Goal: Task Accomplishment & Management: Complete application form

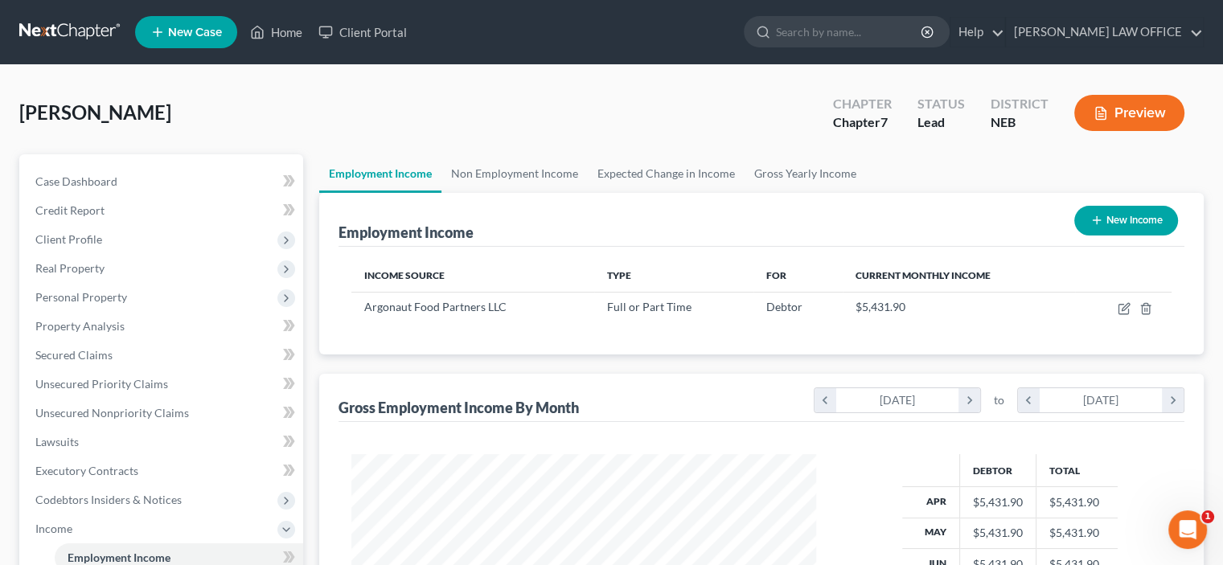
scroll to position [286, 496]
click at [68, 414] on span "Unsecured Nonpriority Claims" at bounding box center [112, 413] width 154 height 14
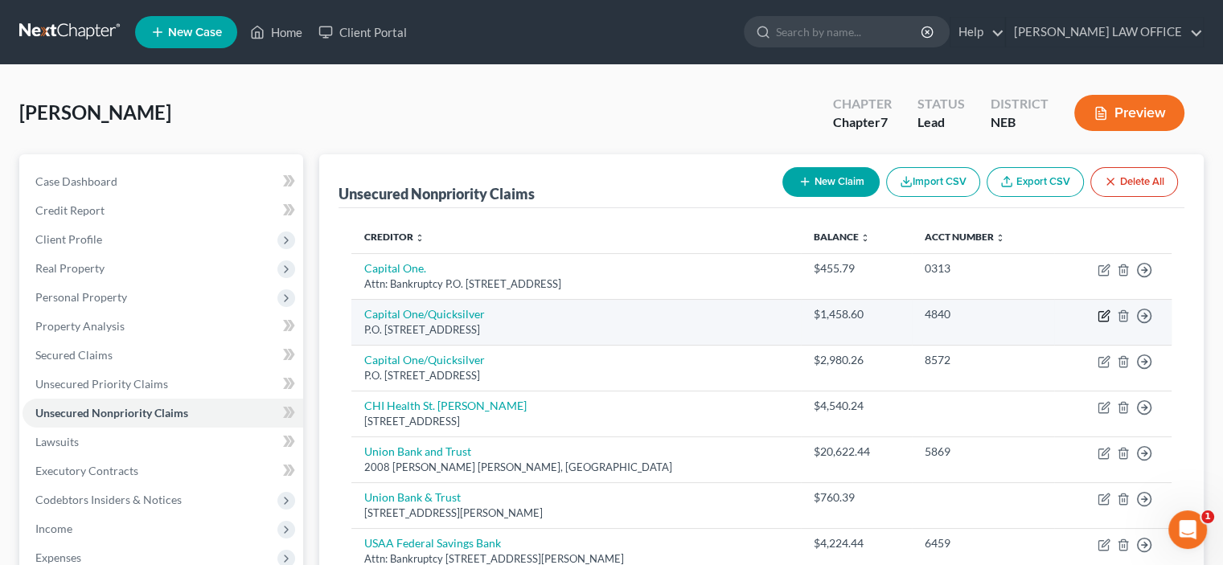
click at [1107, 320] on icon "button" at bounding box center [1103, 317] width 10 height 10
select select "4"
select select "14"
select select "0"
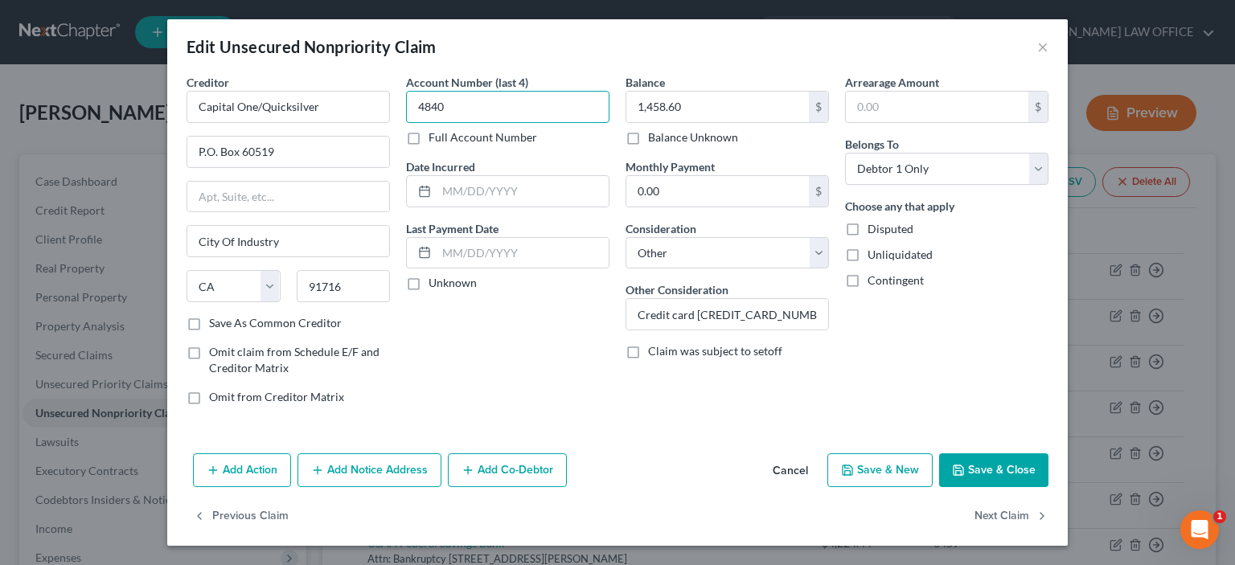
click at [456, 105] on input "4840" at bounding box center [507, 107] width 203 height 32
type input "4841"
click at [985, 475] on button "Save & Close" at bounding box center [993, 471] width 109 height 34
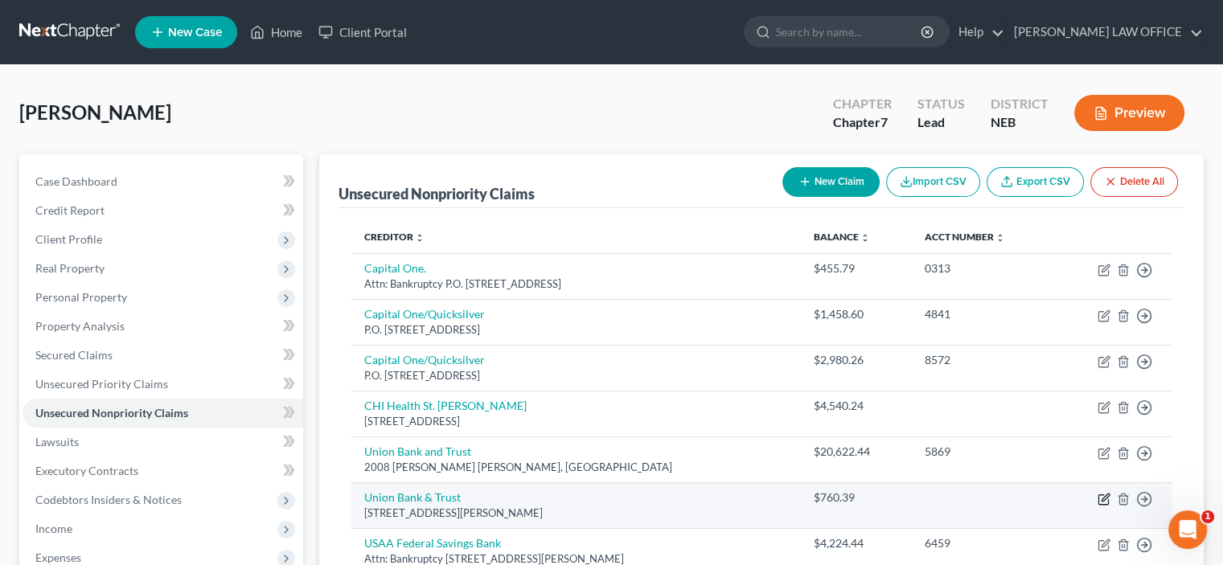
click at [1101, 496] on icon "button" at bounding box center [1104, 499] width 13 height 13
select select "30"
select select "15"
select select "0"
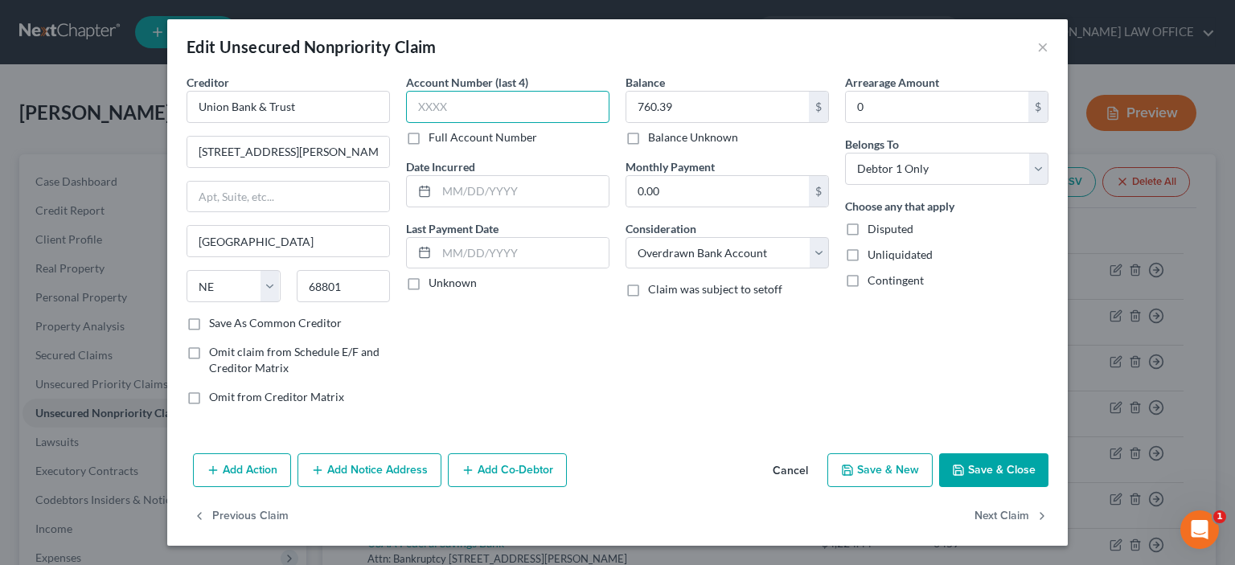
click at [415, 105] on input "text" at bounding box center [507, 107] width 203 height 32
click at [429, 139] on label "Full Account Number" at bounding box center [483, 137] width 109 height 16
click at [435, 139] on input "Full Account Number" at bounding box center [440, 134] width 10 height 10
click at [421, 109] on input "text" at bounding box center [507, 107] width 203 height 32
type input "xx1536"
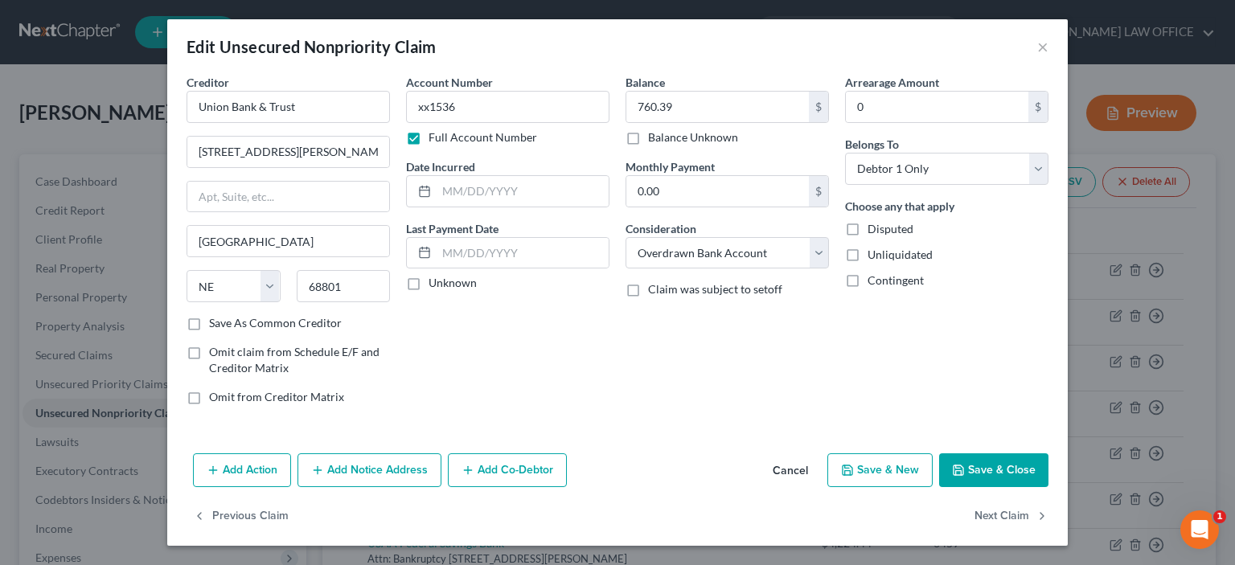
click at [981, 471] on button "Save & Close" at bounding box center [993, 471] width 109 height 34
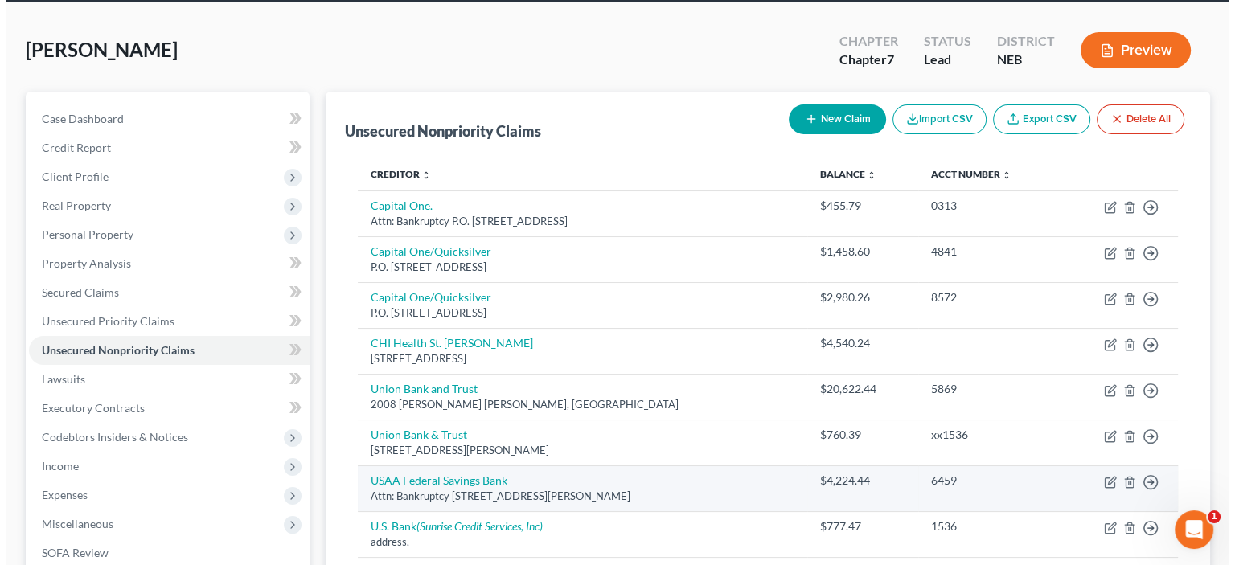
scroll to position [80, 0]
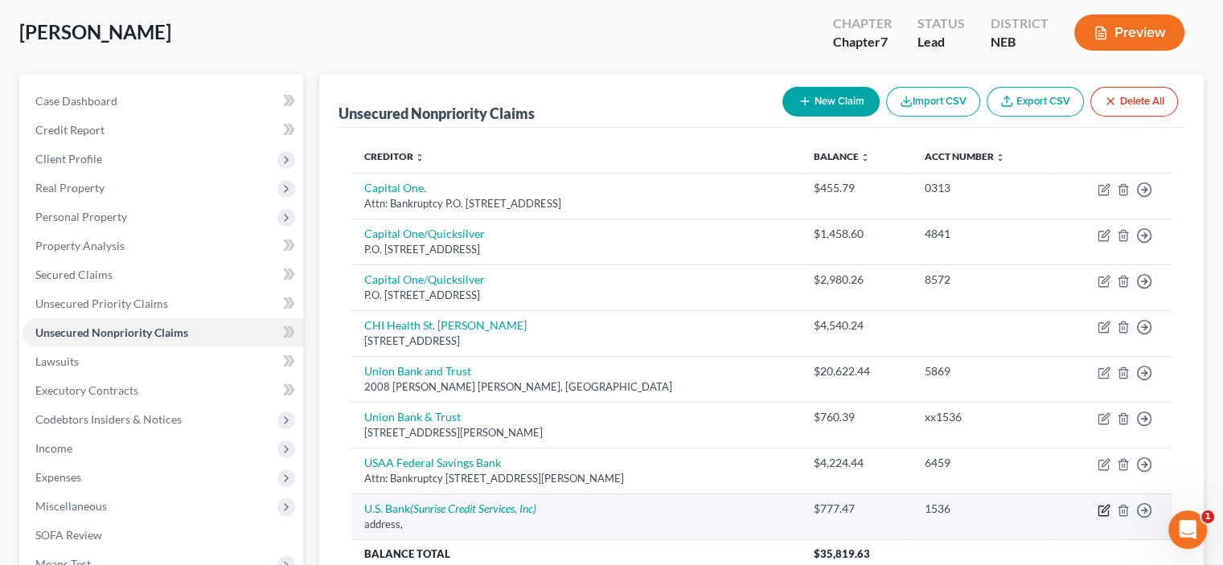
click at [1101, 514] on icon "button" at bounding box center [1104, 510] width 13 height 13
select select "14"
select select "0"
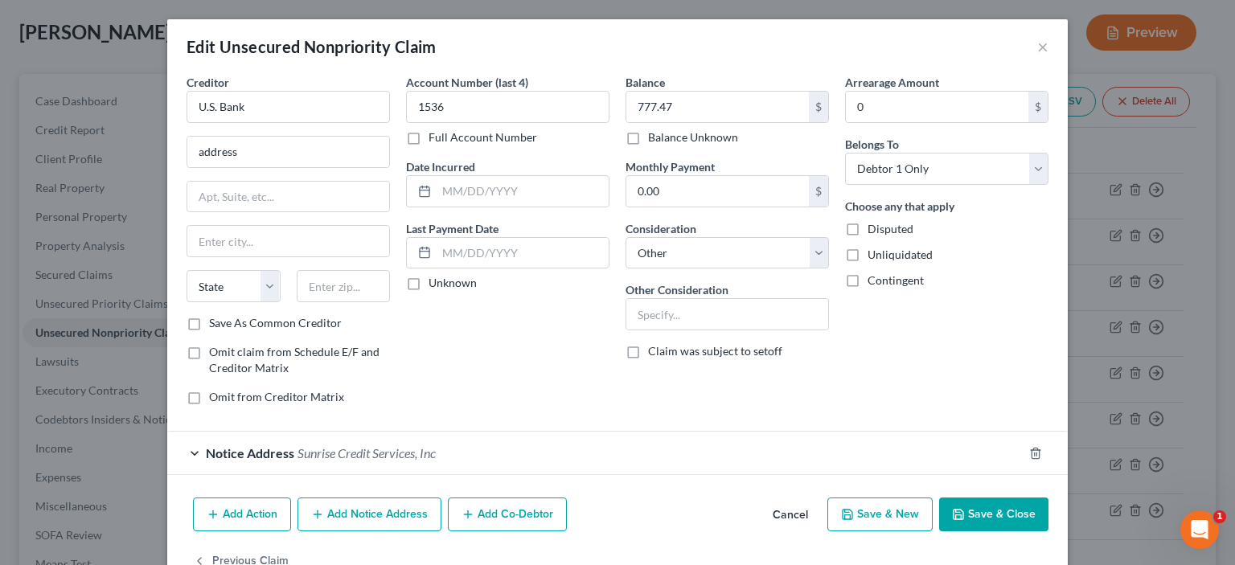
click at [429, 134] on label "Full Account Number" at bounding box center [483, 137] width 109 height 16
click at [435, 134] on input "Full Account Number" at bounding box center [440, 134] width 10 height 10
click at [413, 105] on input "1536" at bounding box center [507, 107] width 203 height 32
type input "xx1536"
click at [971, 517] on button "Save & Close" at bounding box center [993, 515] width 109 height 34
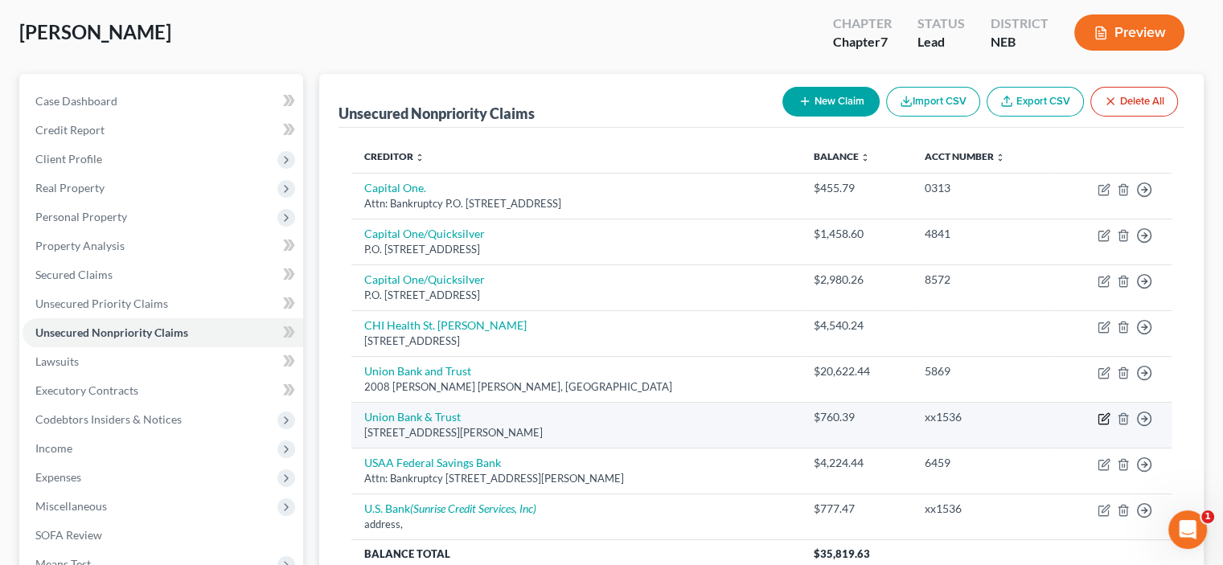
click at [1102, 417] on icon "button" at bounding box center [1105, 416] width 7 height 7
select select "30"
select select "15"
select select "0"
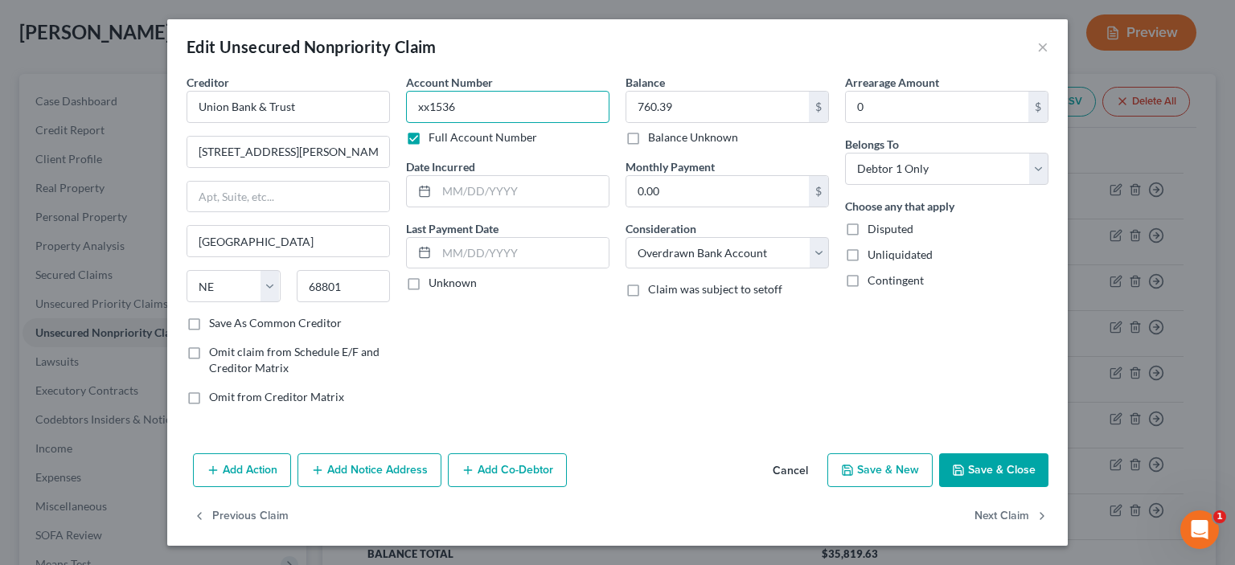
drag, startPoint x: 417, startPoint y: 99, endPoint x: 656, endPoint y: 147, distance: 243.6
click at [570, 133] on div "Account Number xx1536 Full Account Number" at bounding box center [507, 110] width 203 height 72
click at [961, 470] on icon "button" at bounding box center [958, 470] width 13 height 13
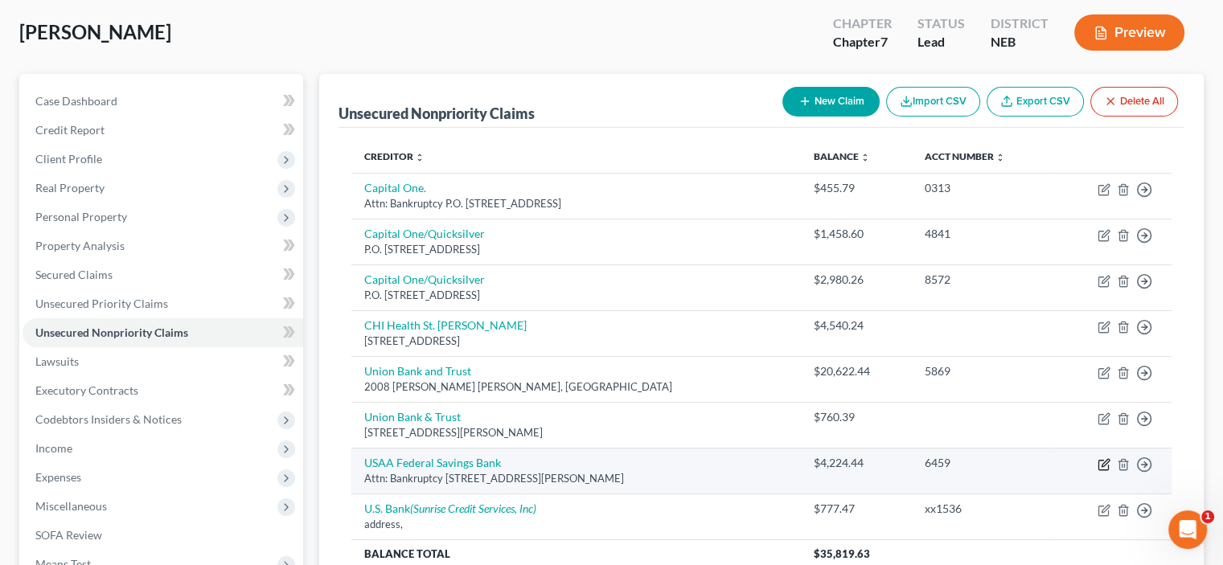
click at [1105, 464] on icon "button" at bounding box center [1104, 464] width 13 height 13
select select "45"
select select "14"
select select "3"
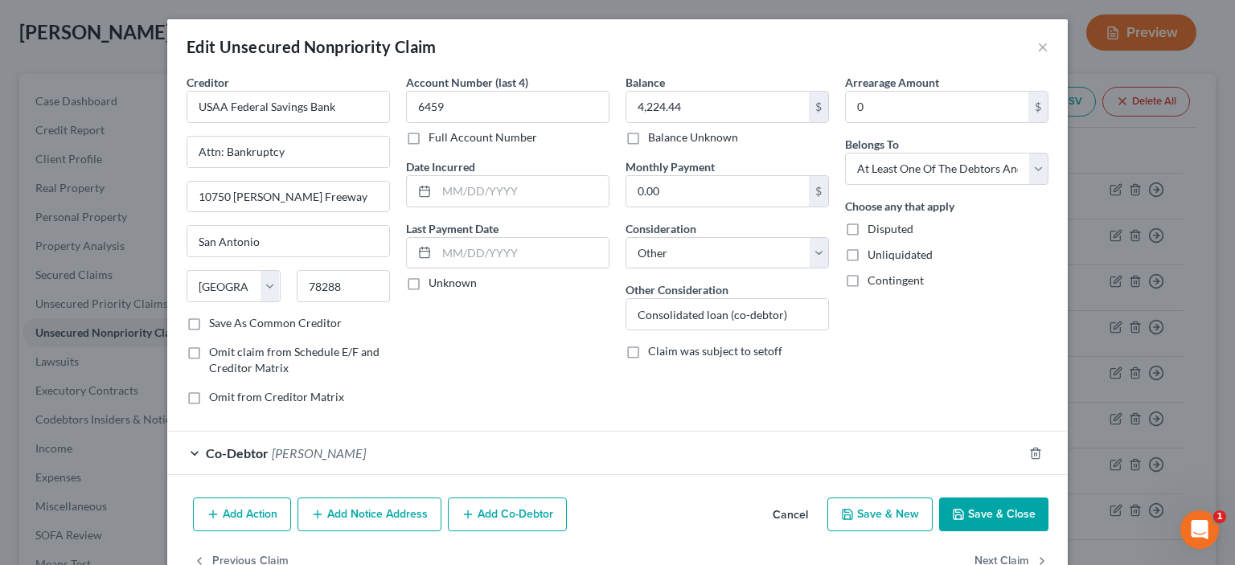
click at [493, 513] on button "Add Co-Debtor" at bounding box center [507, 515] width 119 height 34
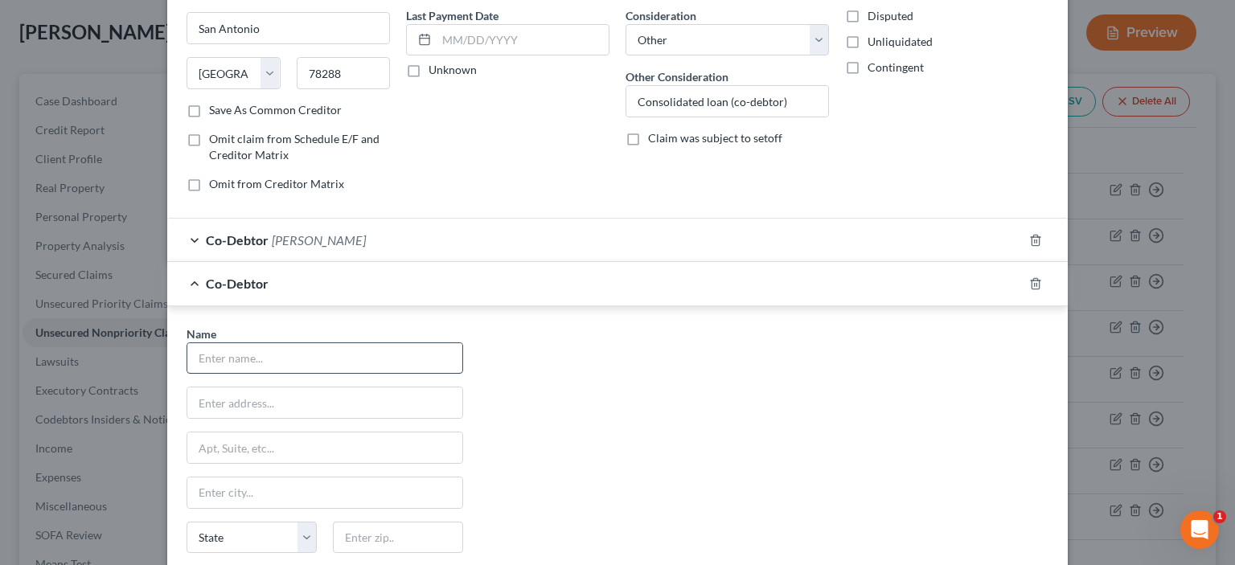
scroll to position [241, 0]
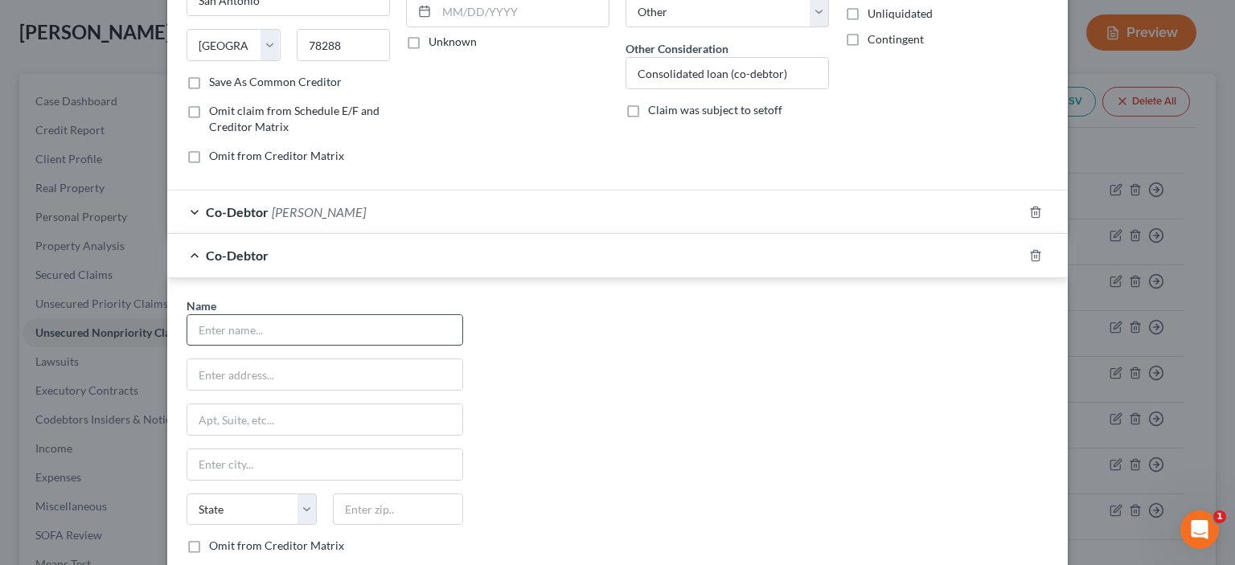
click at [196, 327] on input "text" at bounding box center [324, 330] width 275 height 31
type input "[PERSON_NAME]"
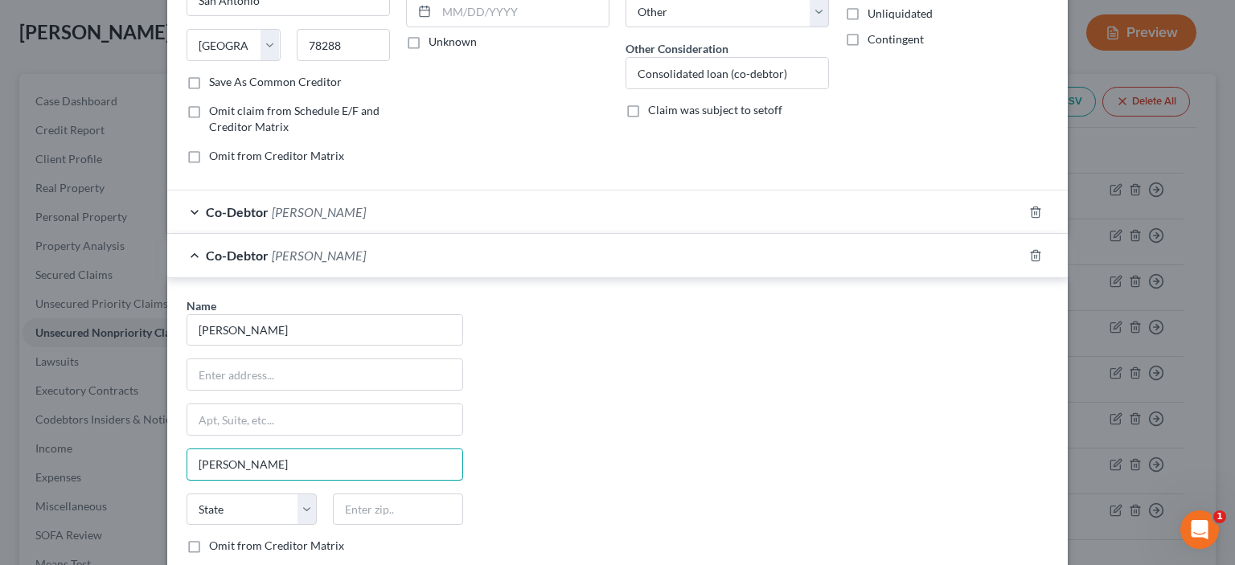
type input "[PERSON_NAME]"
click at [219, 505] on select "State [US_STATE] AK AR AZ CA CO CT DE DC [GEOGRAPHIC_DATA] [GEOGRAPHIC_DATA] GU…" at bounding box center [252, 510] width 130 height 32
select select "30"
click at [187, 494] on select "State [US_STATE] AK AR AZ CA CO CT DE DC [GEOGRAPHIC_DATA] [GEOGRAPHIC_DATA] GU…" at bounding box center [252, 510] width 130 height 32
click at [343, 507] on input "text" at bounding box center [398, 510] width 130 height 32
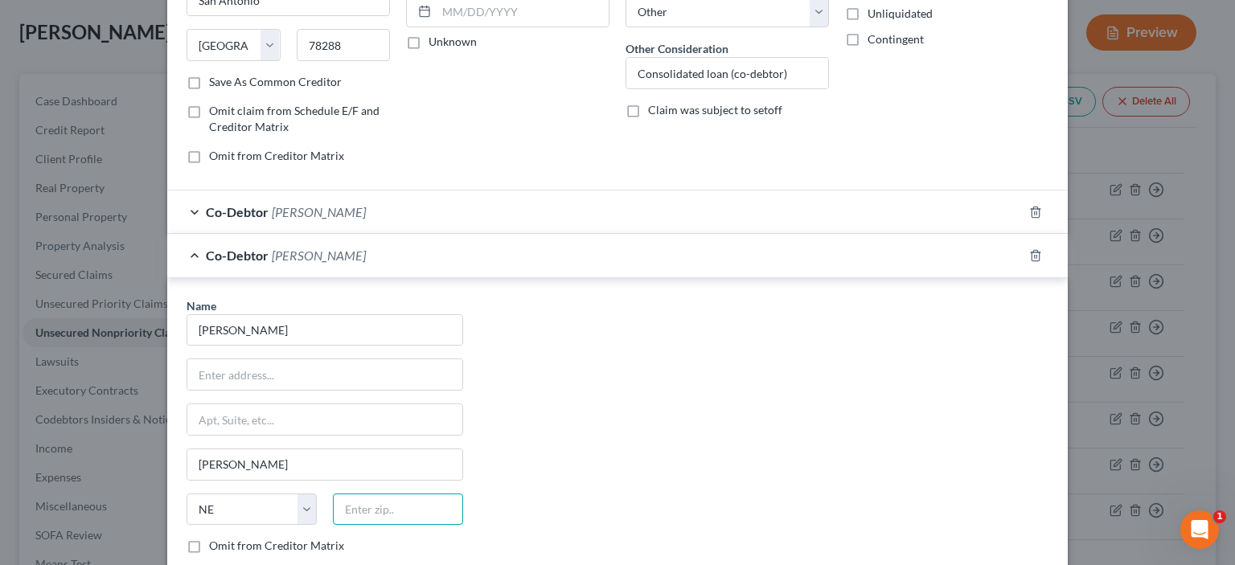
type input "9"
type input "68818"
type input "Aurora"
type input "68810"
drag, startPoint x: 1028, startPoint y: 252, endPoint x: 942, endPoint y: 314, distance: 106.0
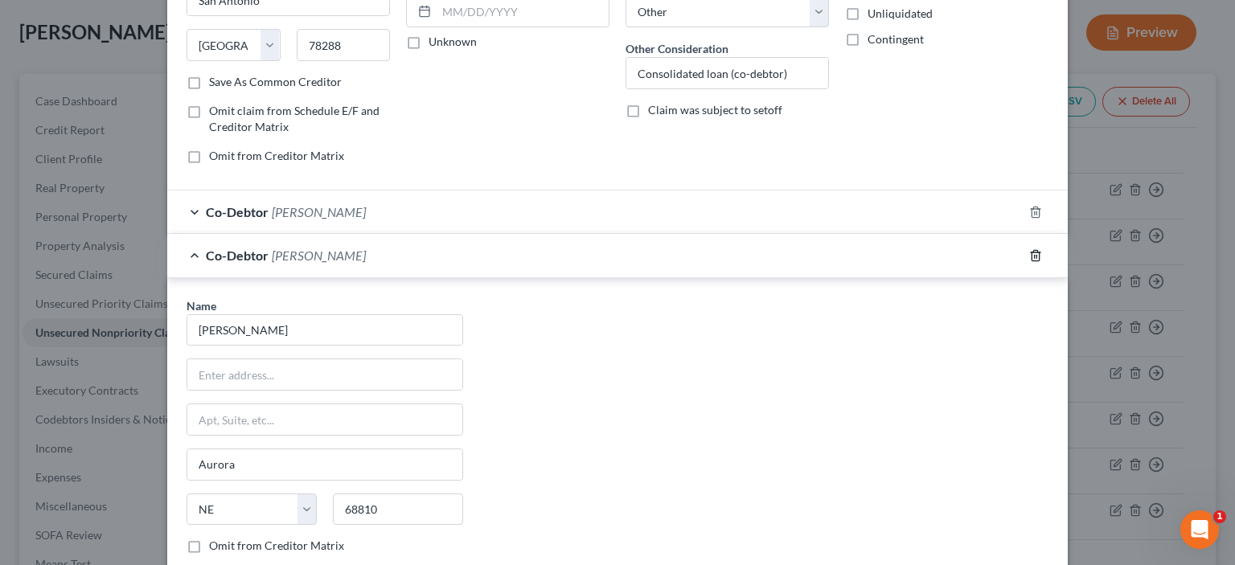
click at [1029, 252] on icon "button" at bounding box center [1035, 255] width 13 height 13
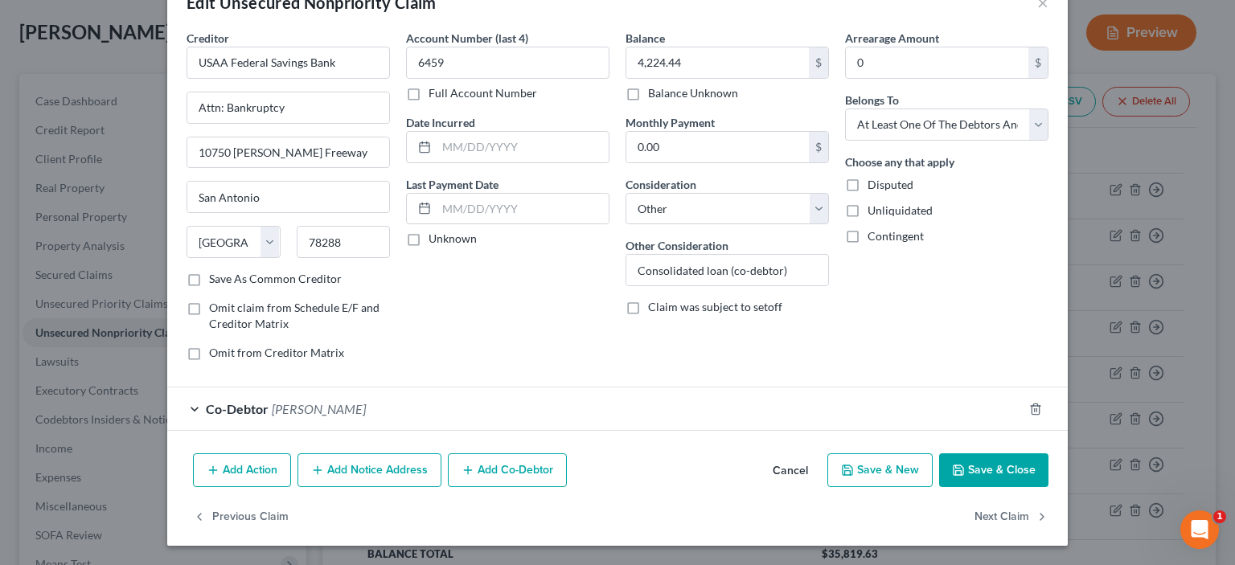
scroll to position [42, 0]
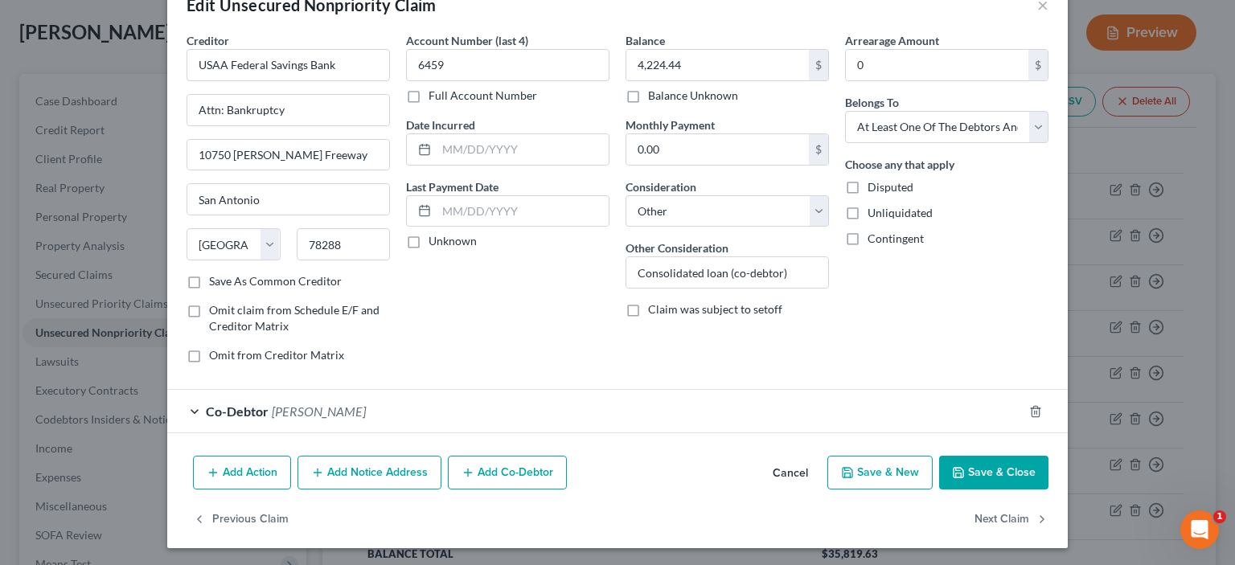
click at [285, 411] on span "[PERSON_NAME]" at bounding box center [319, 411] width 94 height 15
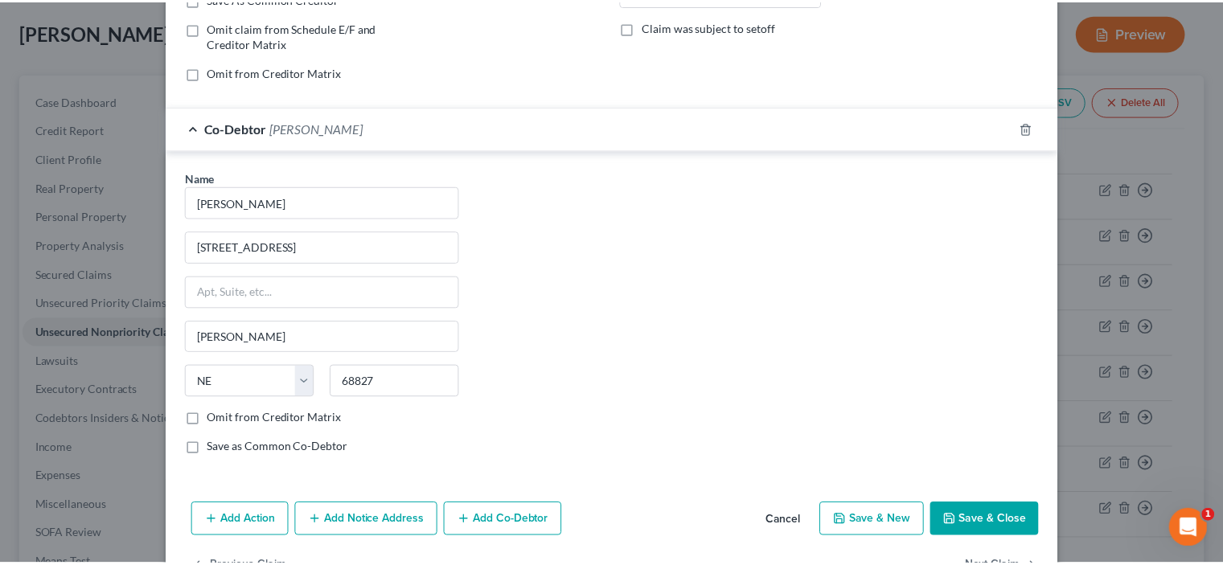
scroll to position [372, 0]
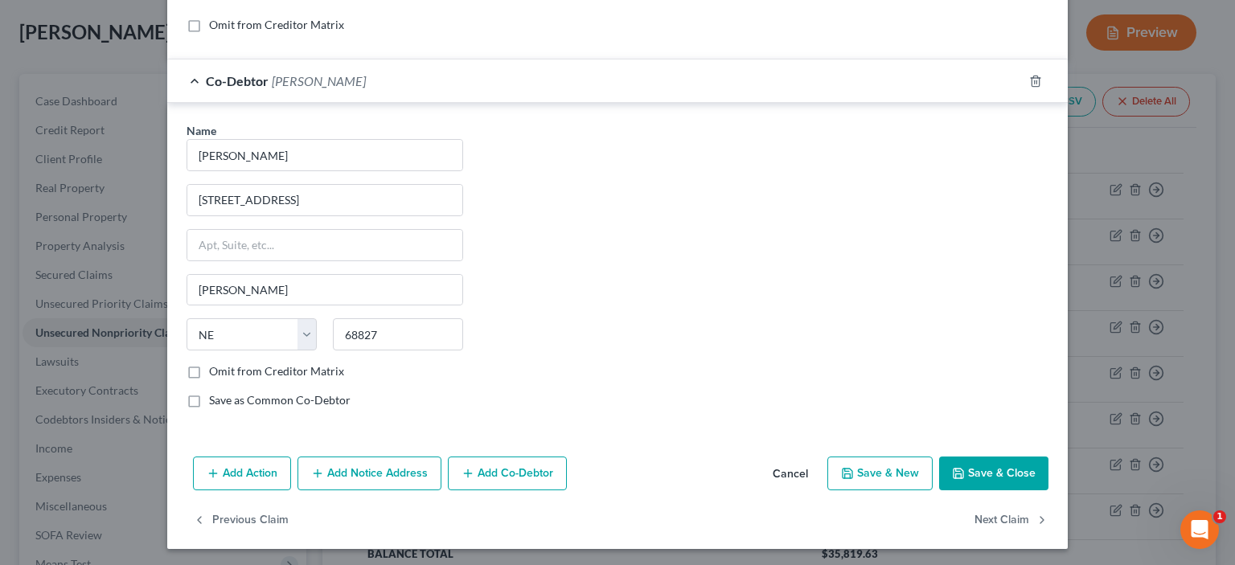
click at [976, 472] on button "Save & Close" at bounding box center [993, 474] width 109 height 34
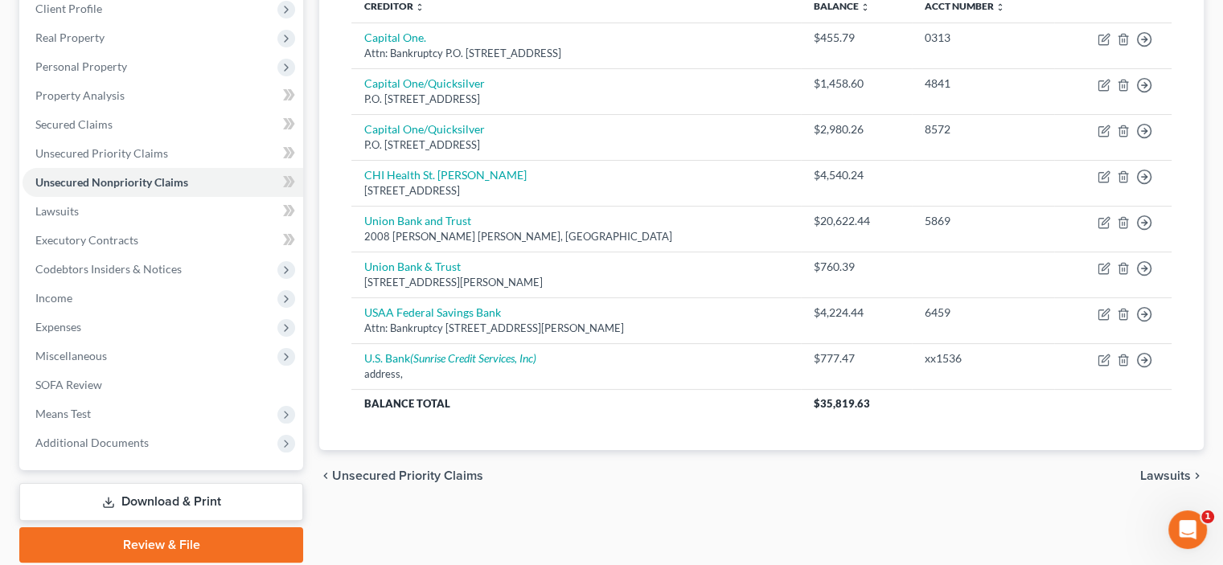
scroll to position [241, 0]
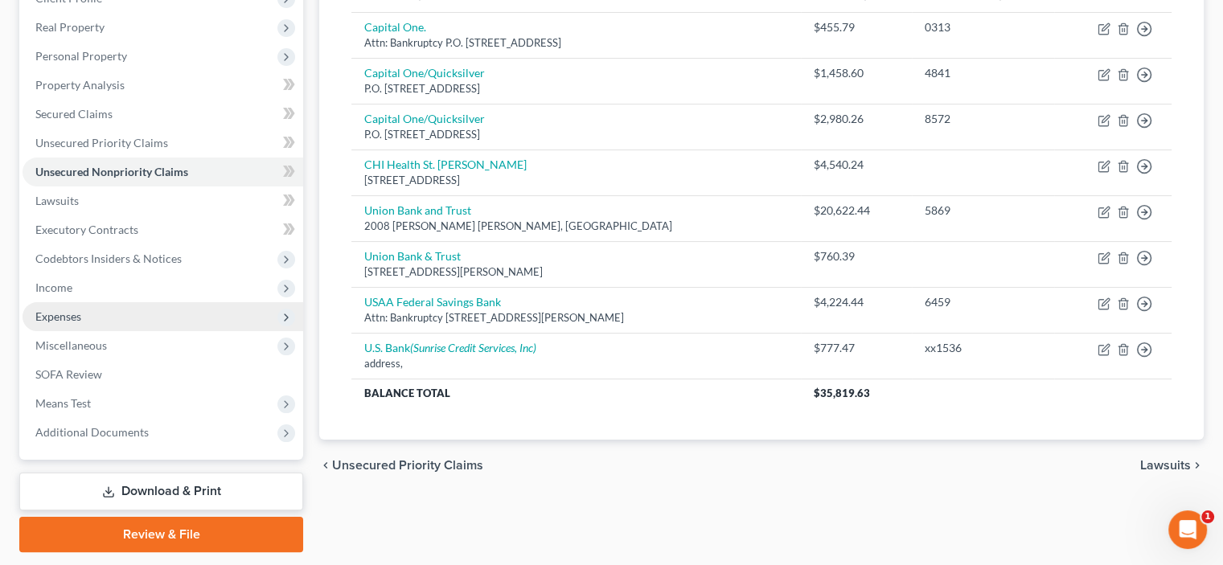
click at [57, 316] on span "Expenses" at bounding box center [58, 317] width 46 height 14
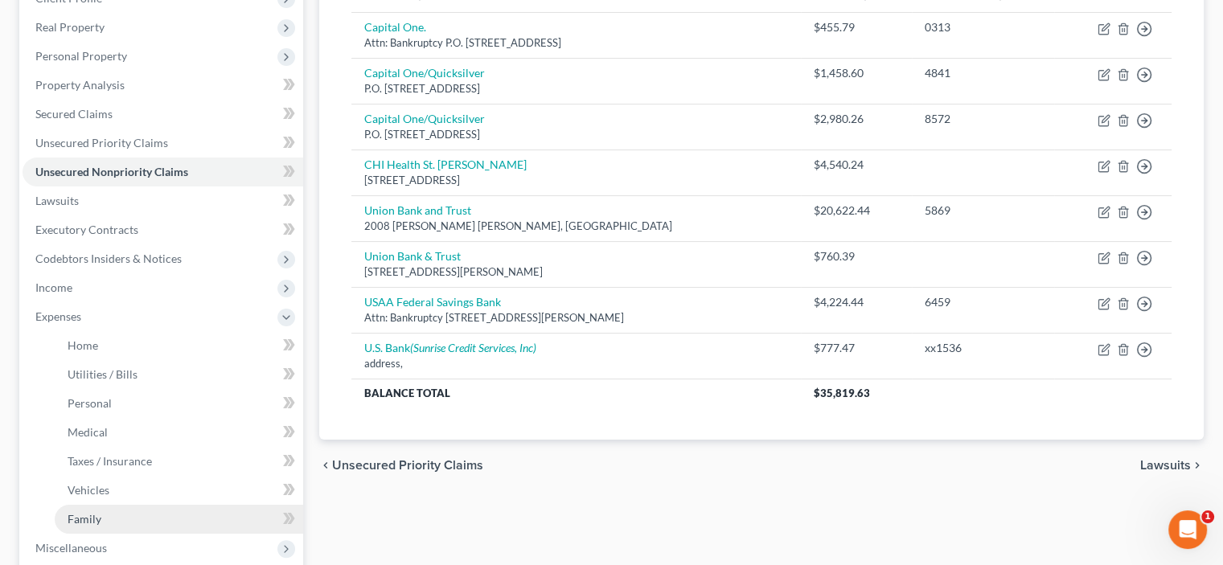
click at [98, 516] on span "Family" at bounding box center [85, 519] width 34 height 14
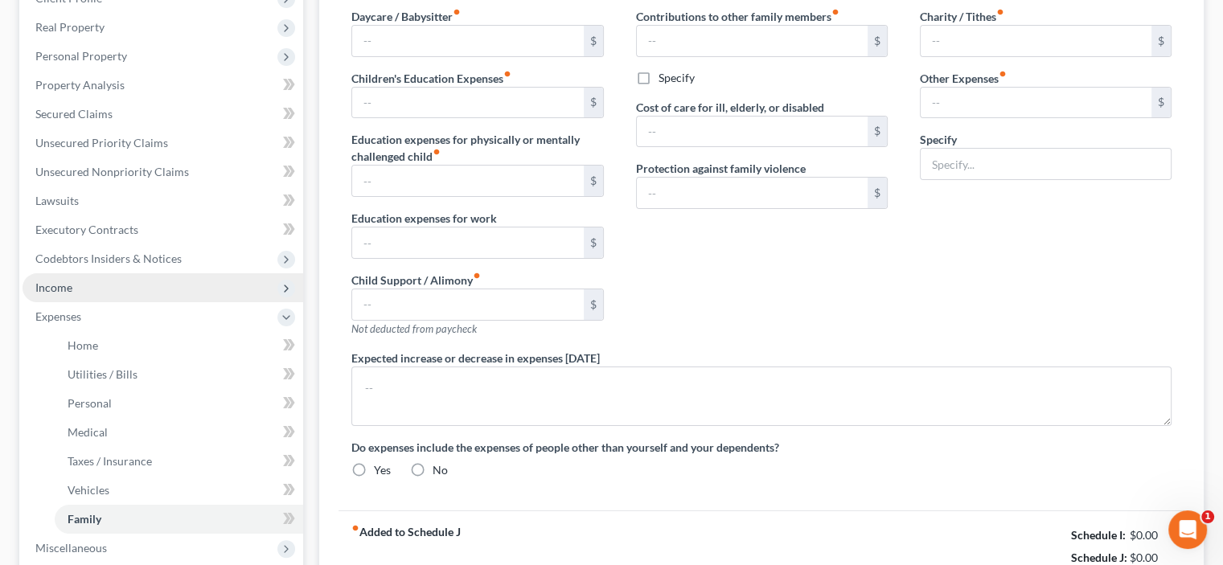
type input "0.00"
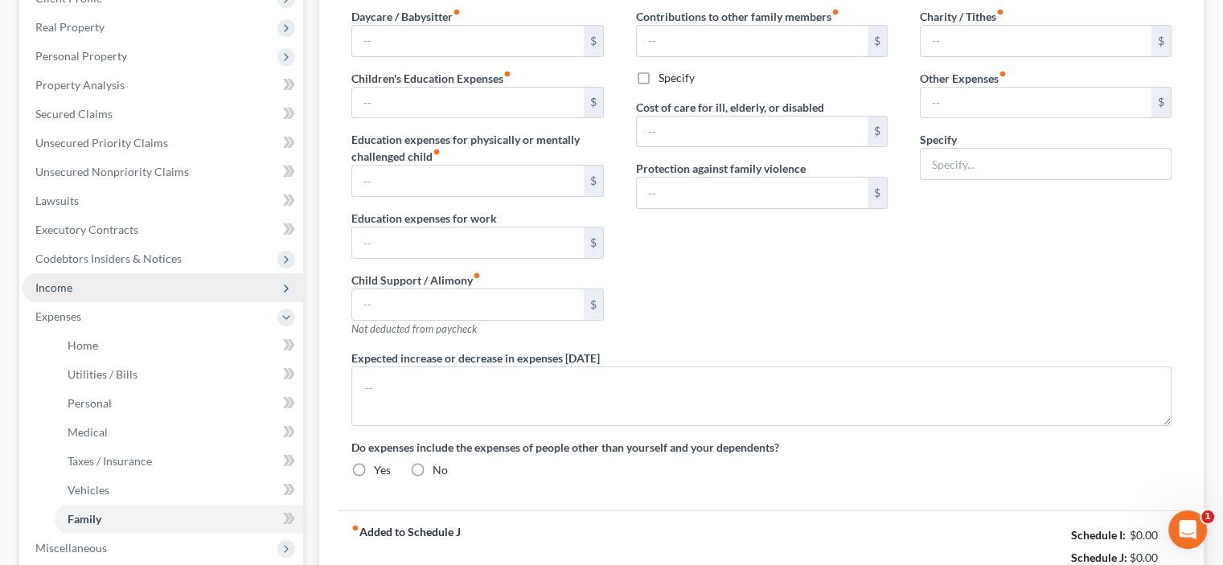
type input "0.00"
type input "65.00"
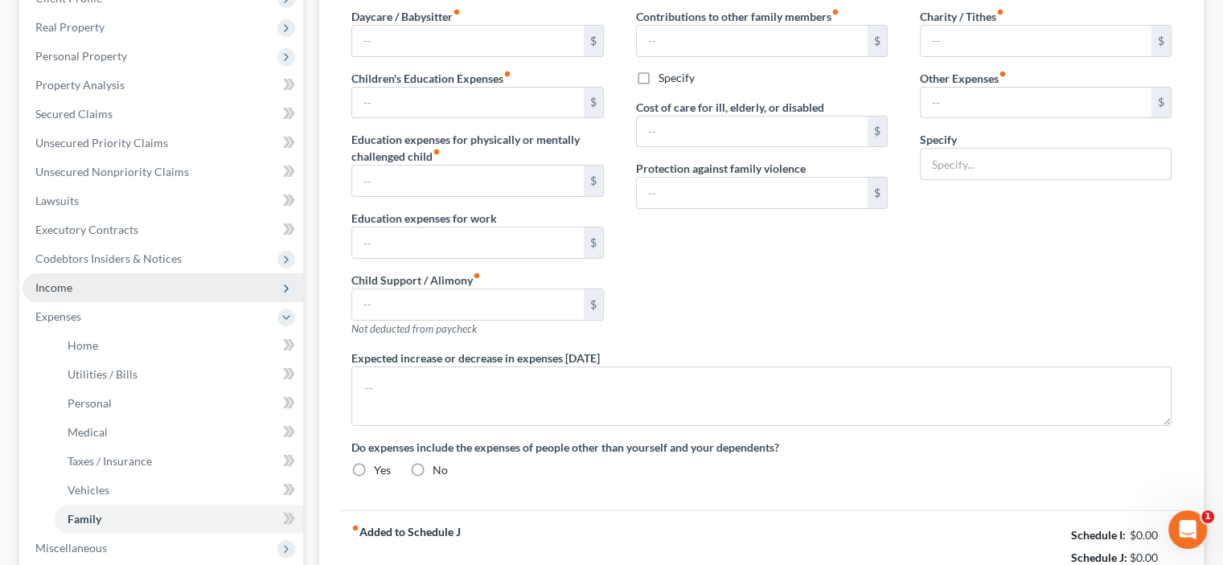
type input "Storage Unit"
radio input "true"
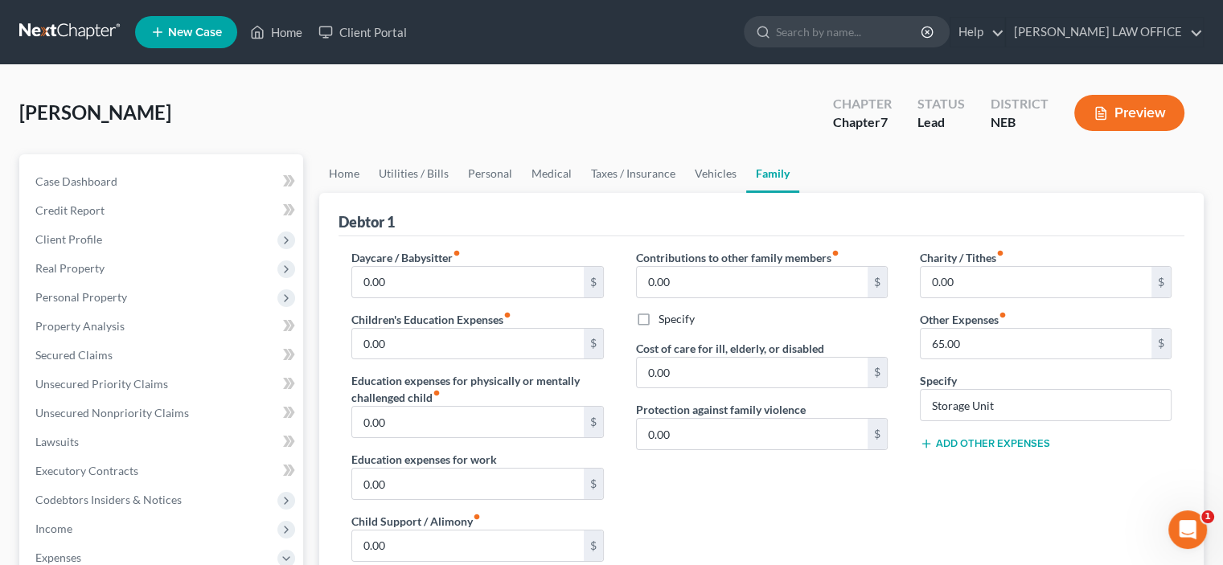
click at [947, 445] on button "Add Other Expenses" at bounding box center [985, 443] width 130 height 13
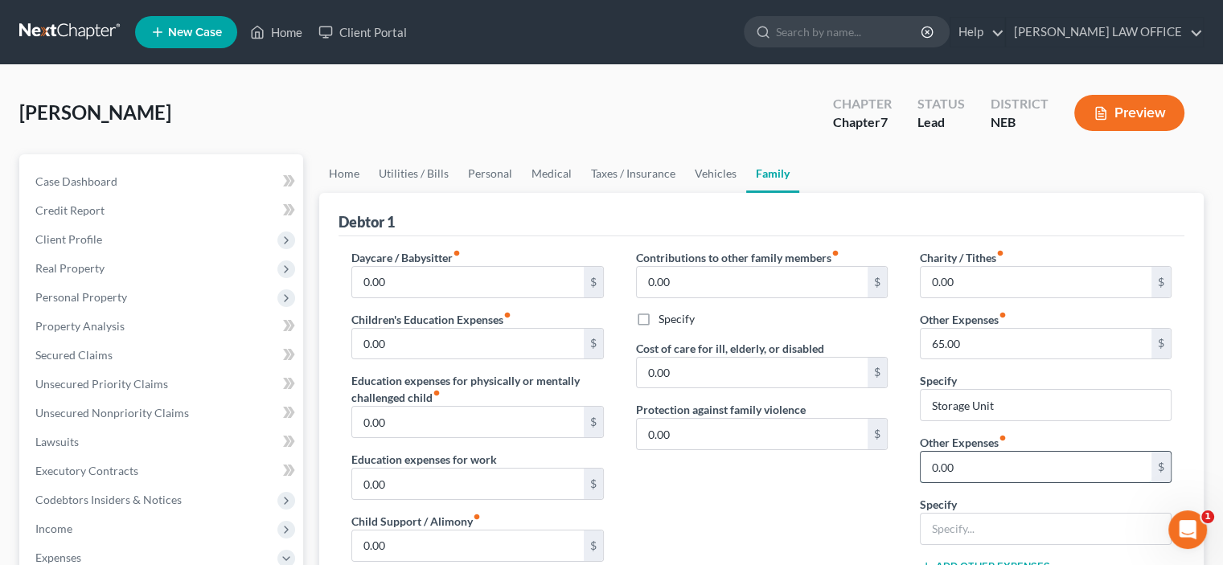
click at [932, 460] on input "0.00" at bounding box center [1036, 467] width 231 height 31
type input "181.98"
click at [932, 515] on input "text" at bounding box center [1046, 529] width 250 height 31
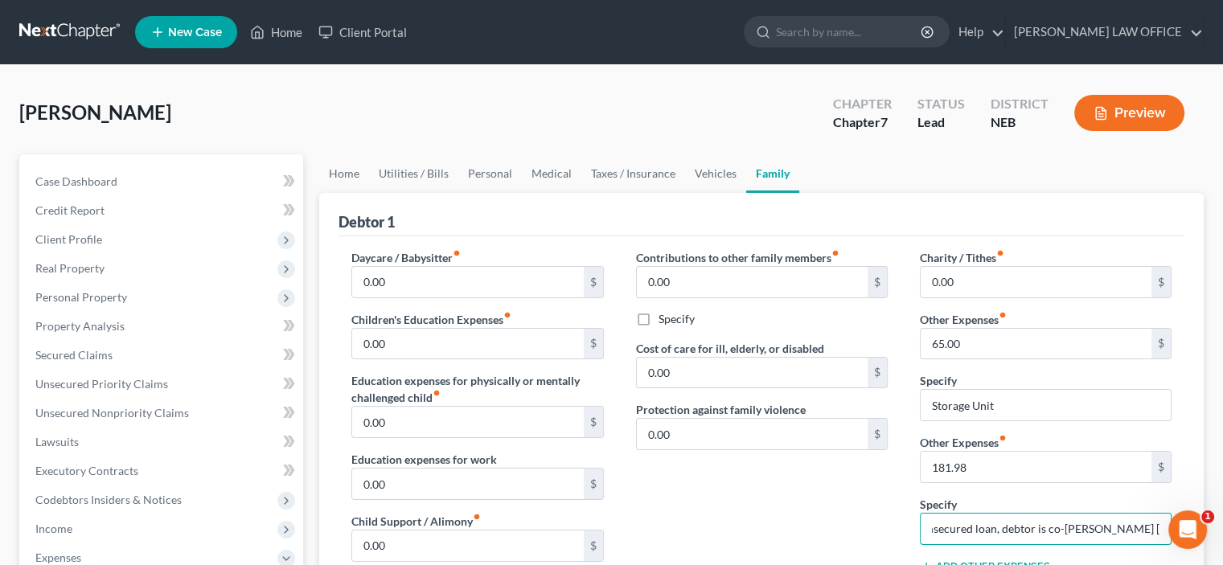
scroll to position [0, 47]
click at [1107, 525] on input "USAA unsecured loan, debtor is co-[PERSON_NAME] [PERSON_NAME]" at bounding box center [1046, 529] width 250 height 31
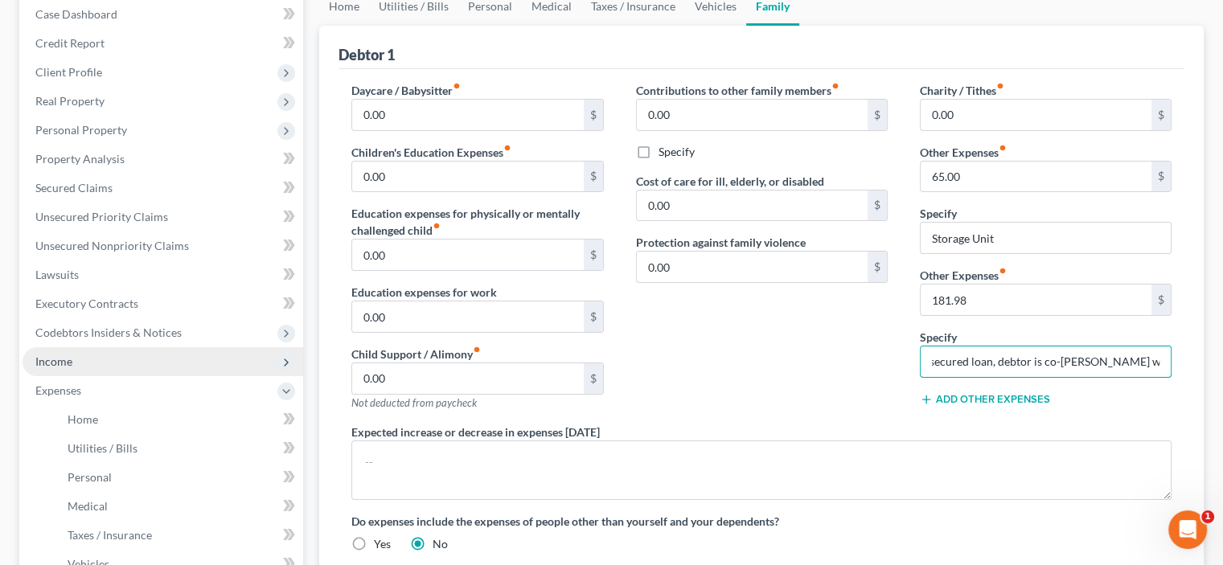
scroll to position [161, 0]
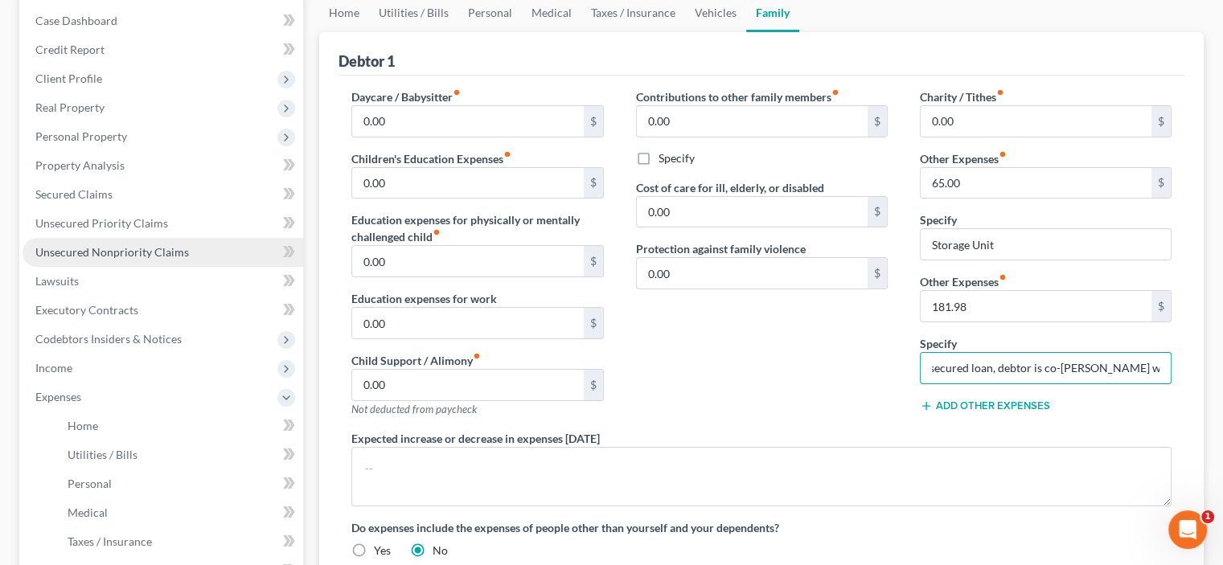
type input "USAA unsecured loan, debtor is co-[PERSON_NAME] with [PERSON_NAME]"
click at [76, 252] on span "Unsecured Nonpriority Claims" at bounding box center [112, 252] width 154 height 14
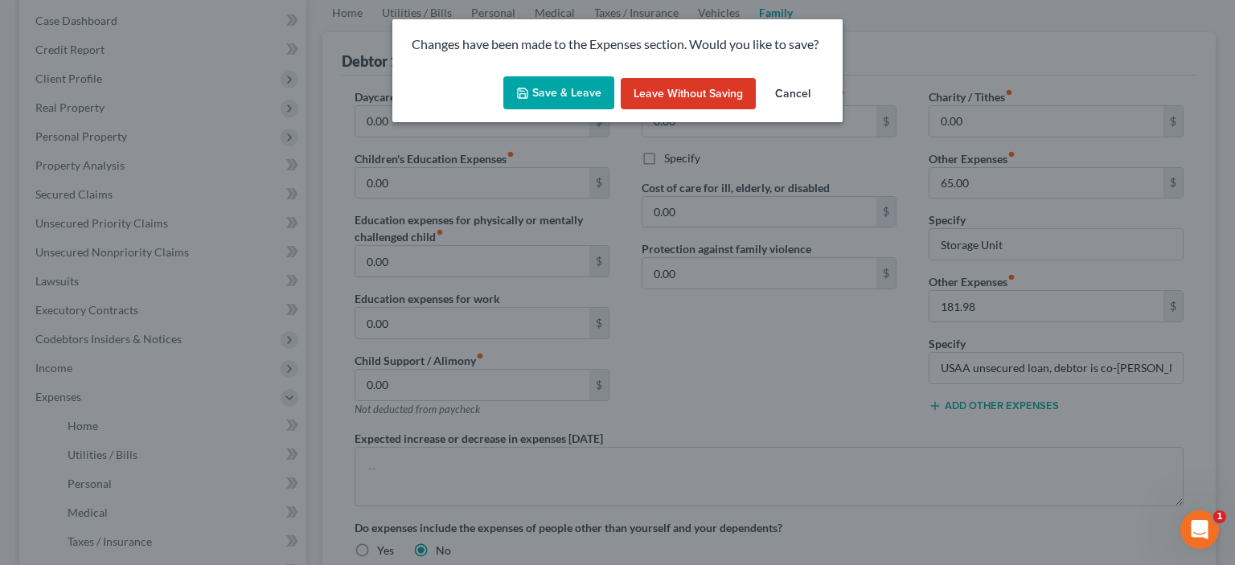
click at [552, 86] on button "Save & Leave" at bounding box center [558, 93] width 111 height 34
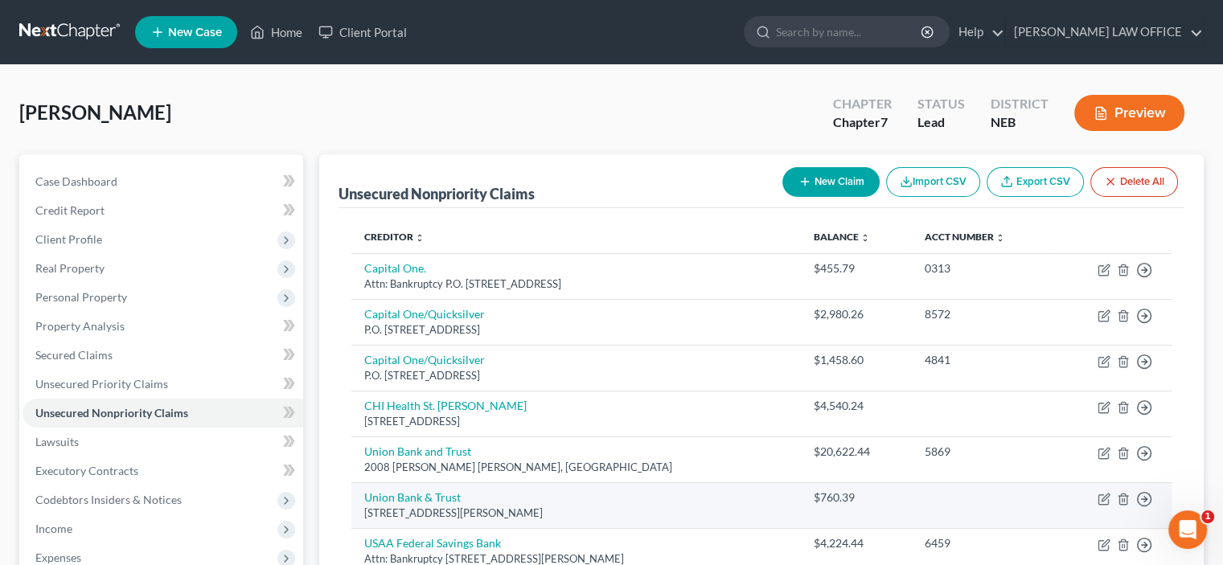
scroll to position [241, 0]
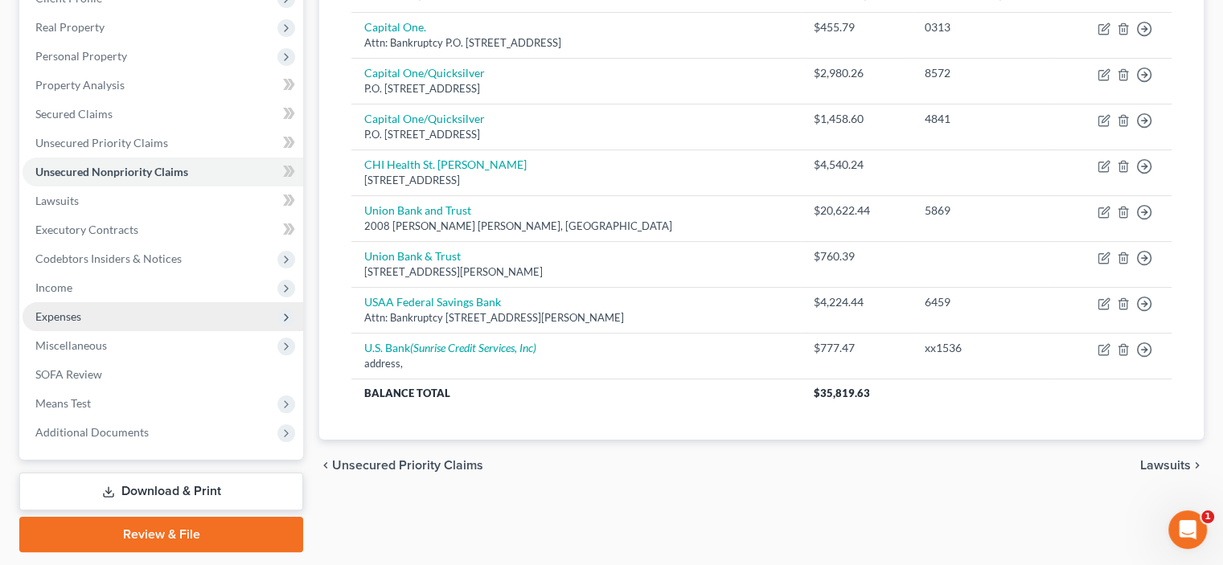
click at [57, 319] on span "Expenses" at bounding box center [58, 317] width 46 height 14
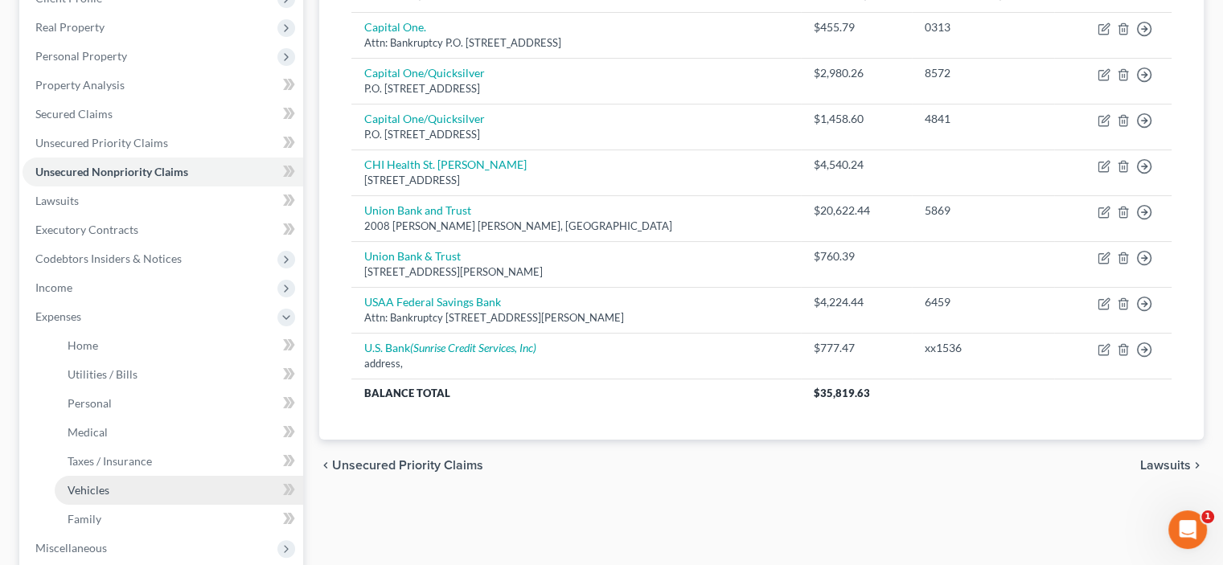
click at [80, 488] on span "Vehicles" at bounding box center [89, 490] width 42 height 14
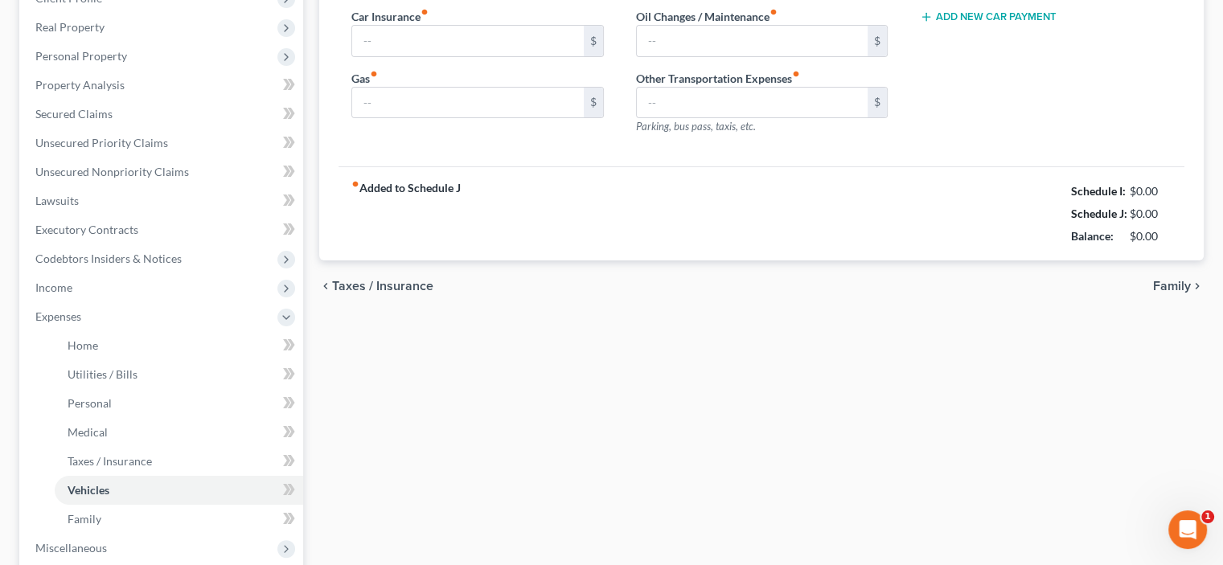
type input "130.00"
type input "350.00"
type input "0.00"
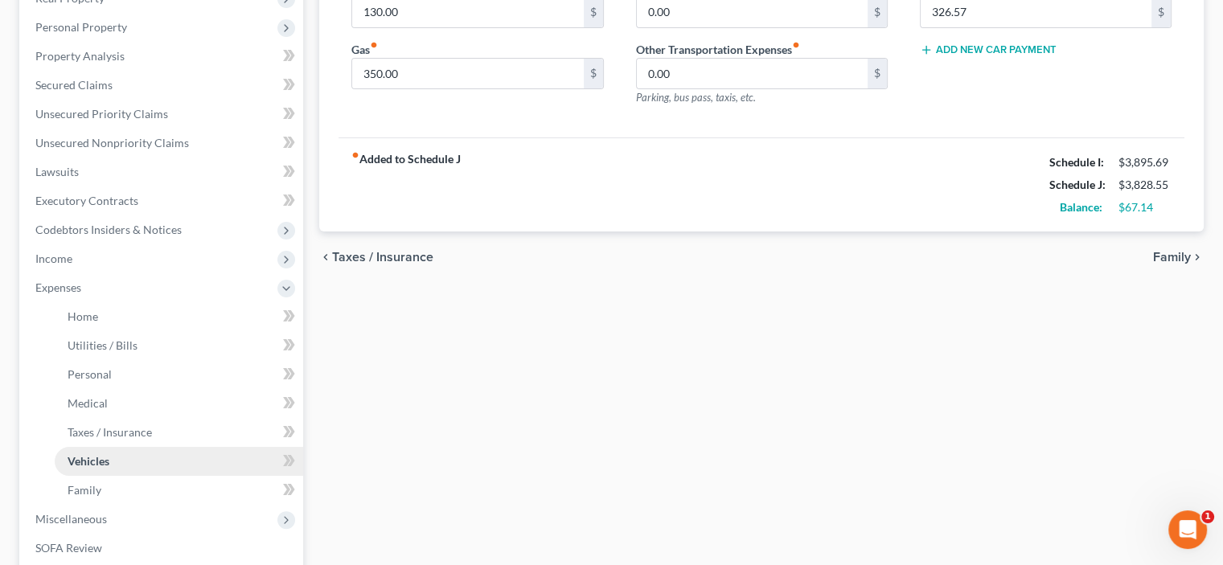
scroll to position [322, 0]
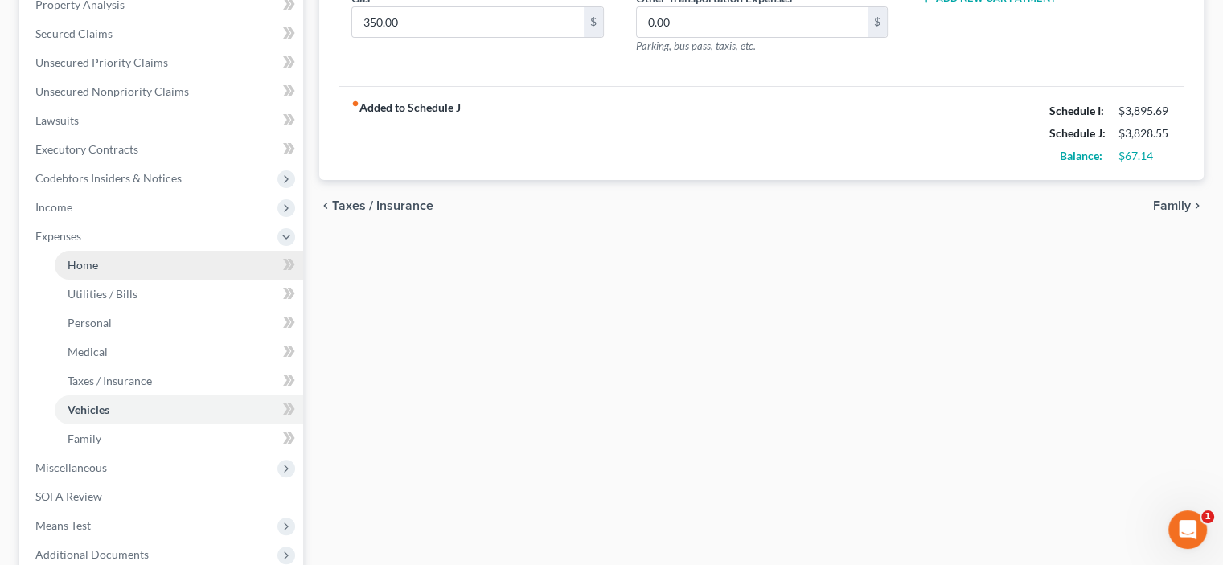
click at [79, 266] on span "Home" at bounding box center [83, 265] width 31 height 14
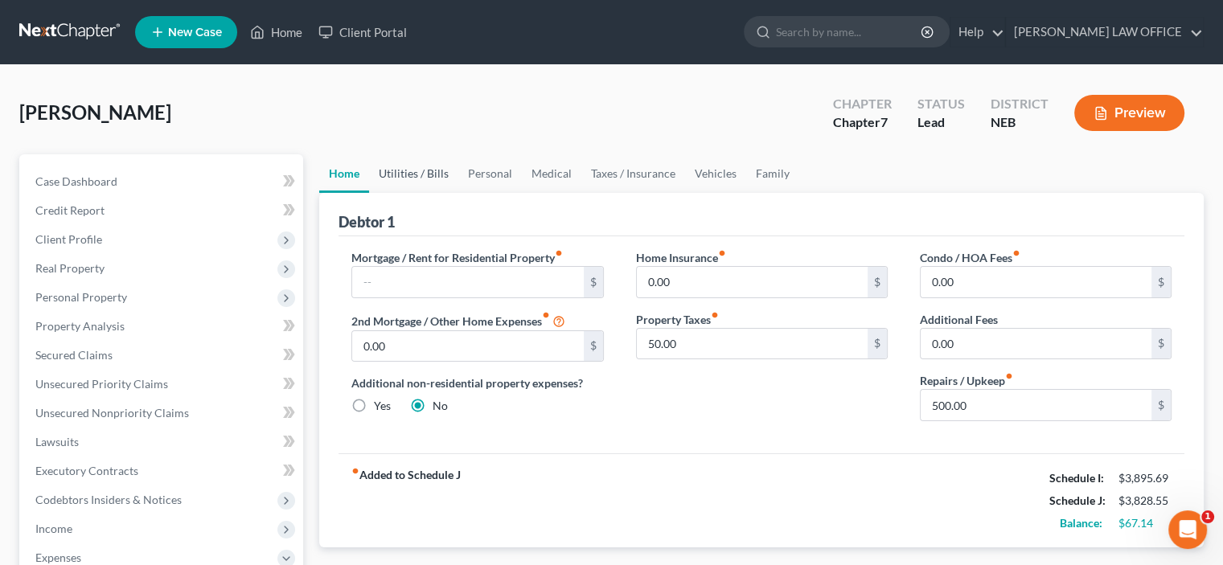
click at [407, 175] on link "Utilities / Bills" at bounding box center [413, 173] width 89 height 39
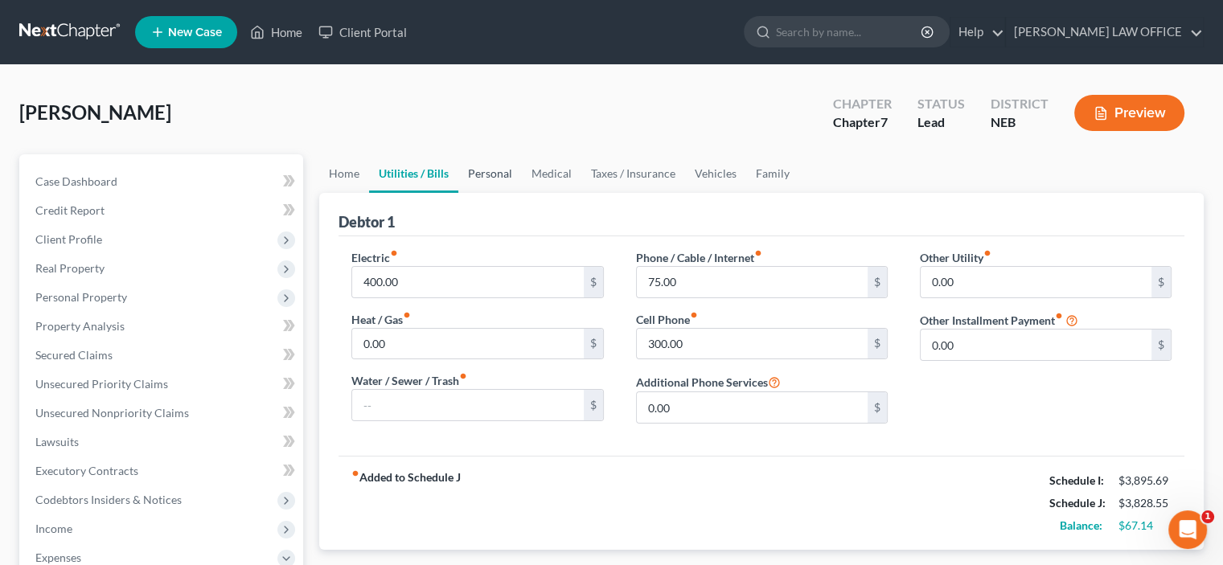
click at [495, 175] on link "Personal" at bounding box center [490, 173] width 64 height 39
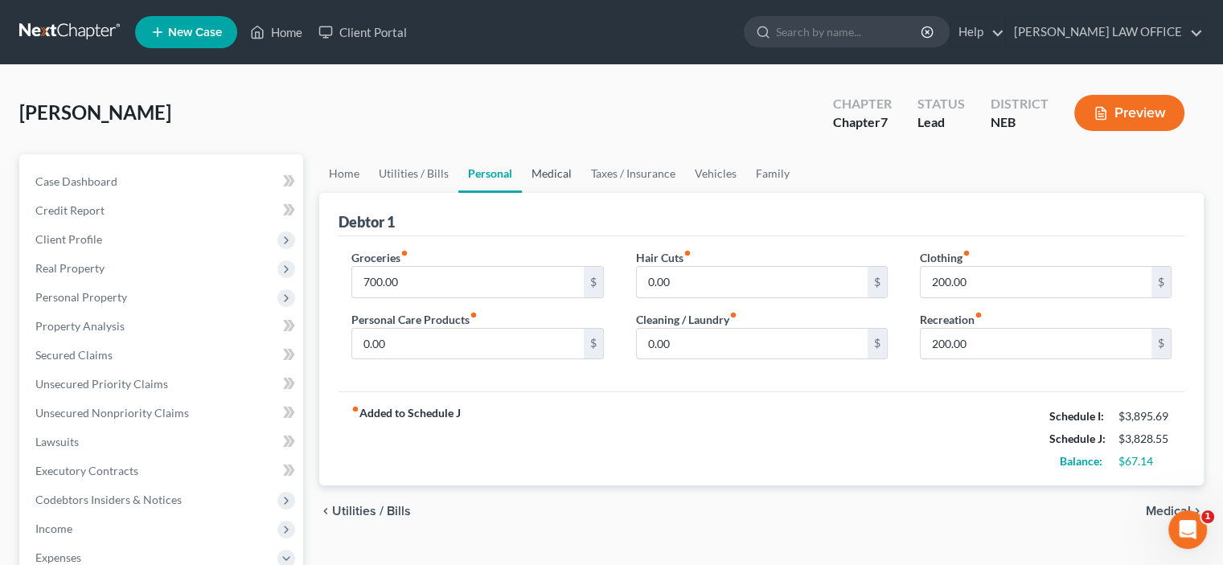
click at [555, 170] on link "Medical" at bounding box center [552, 173] width 60 height 39
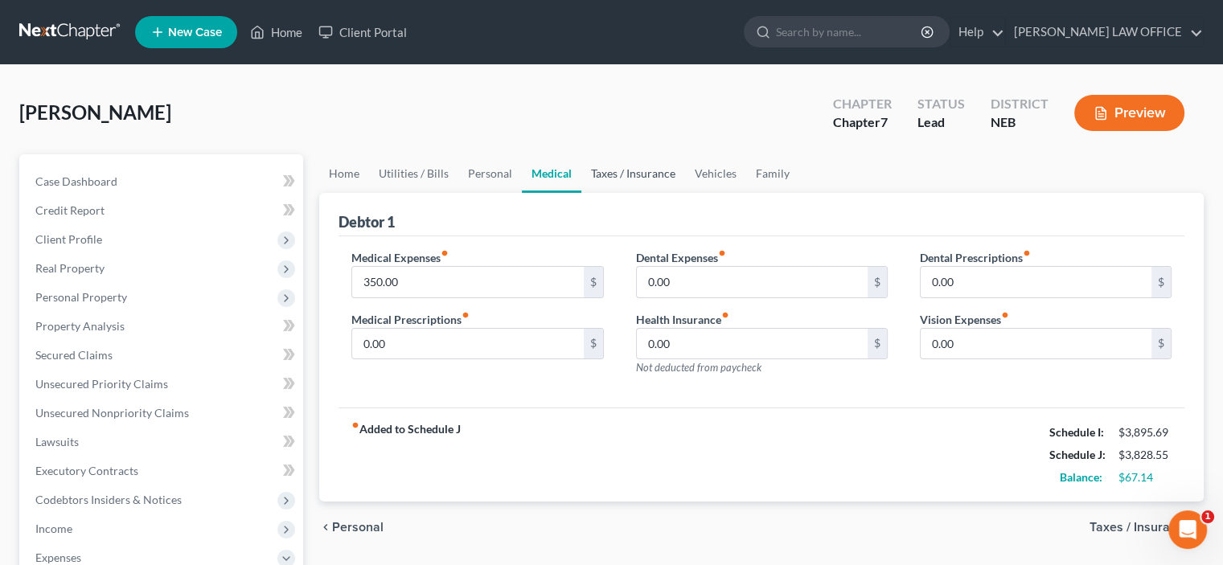
click at [621, 171] on link "Taxes / Insurance" at bounding box center [633, 173] width 104 height 39
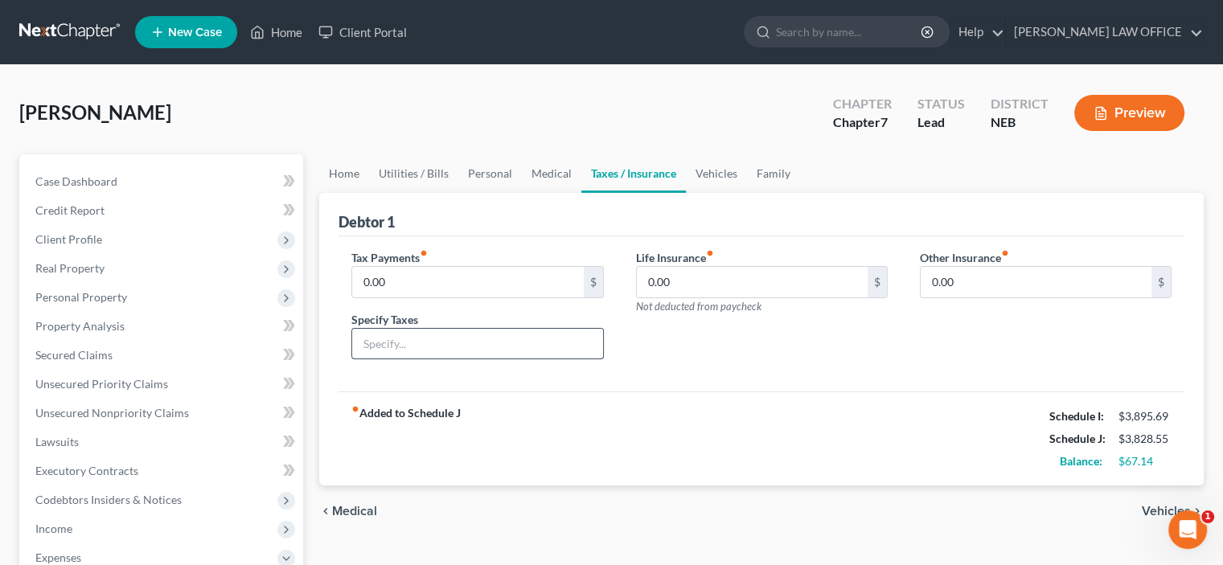
click at [363, 343] on input "text" at bounding box center [477, 344] width 250 height 31
type input "Auto tax"
click at [708, 171] on link "Vehicles" at bounding box center [716, 173] width 61 height 39
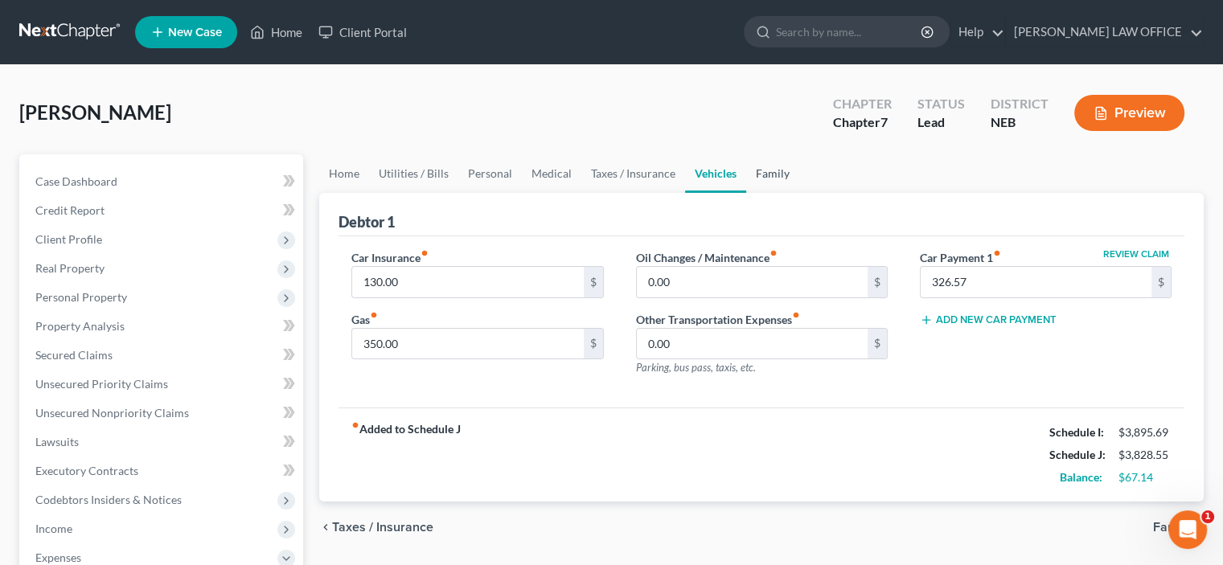
click at [759, 173] on link "Family" at bounding box center [772, 173] width 53 height 39
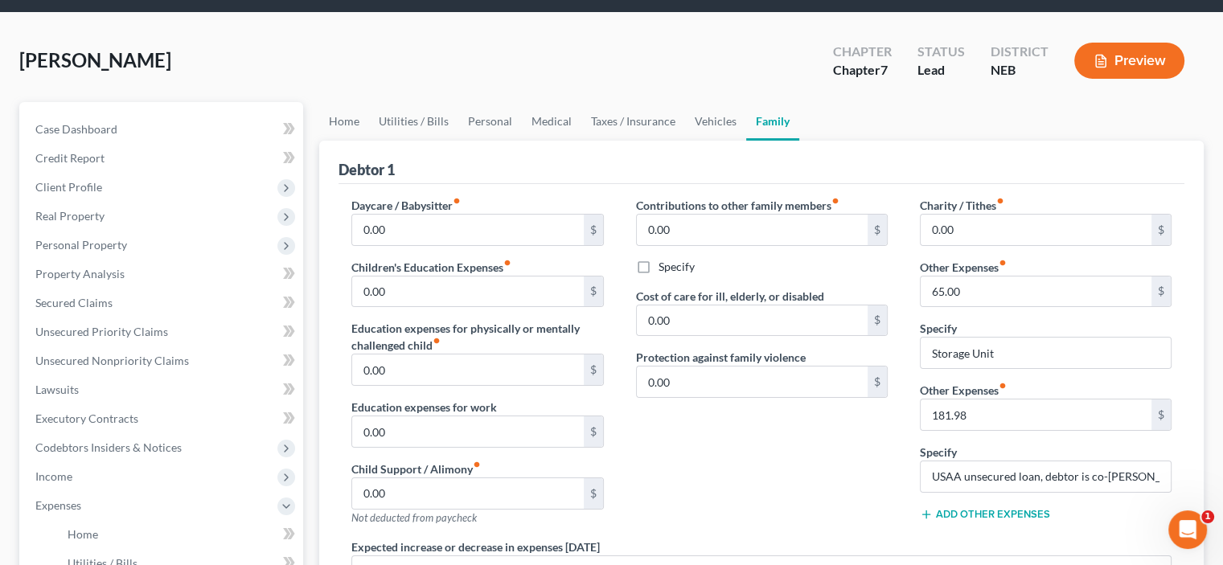
scroll to position [80, 0]
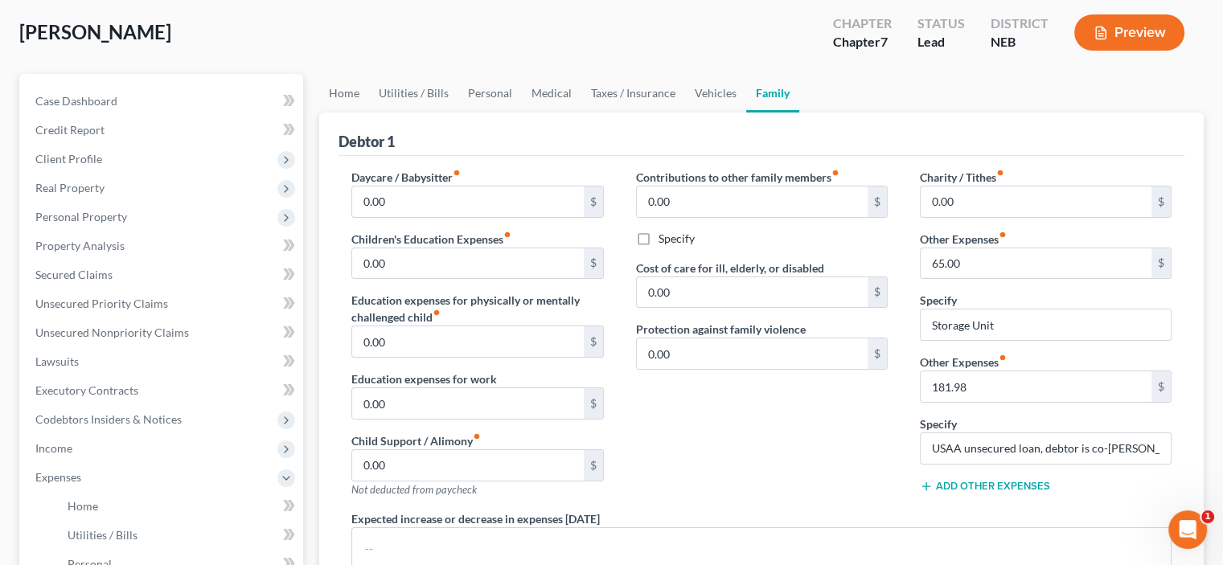
click at [942, 485] on button "Add Other Expenses" at bounding box center [985, 486] width 130 height 13
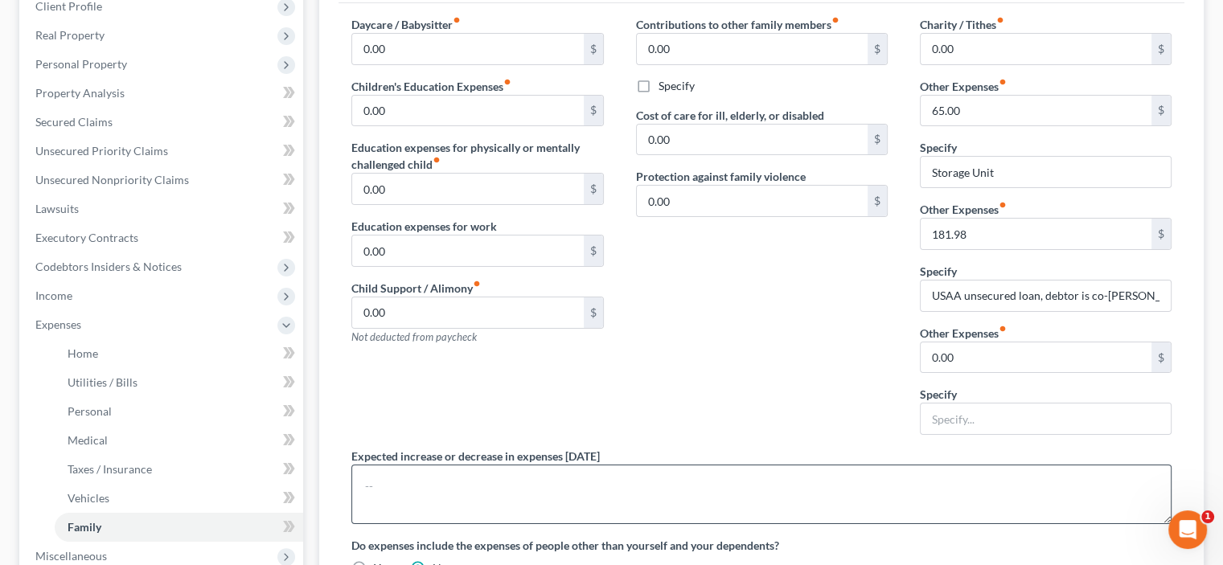
scroll to position [241, 0]
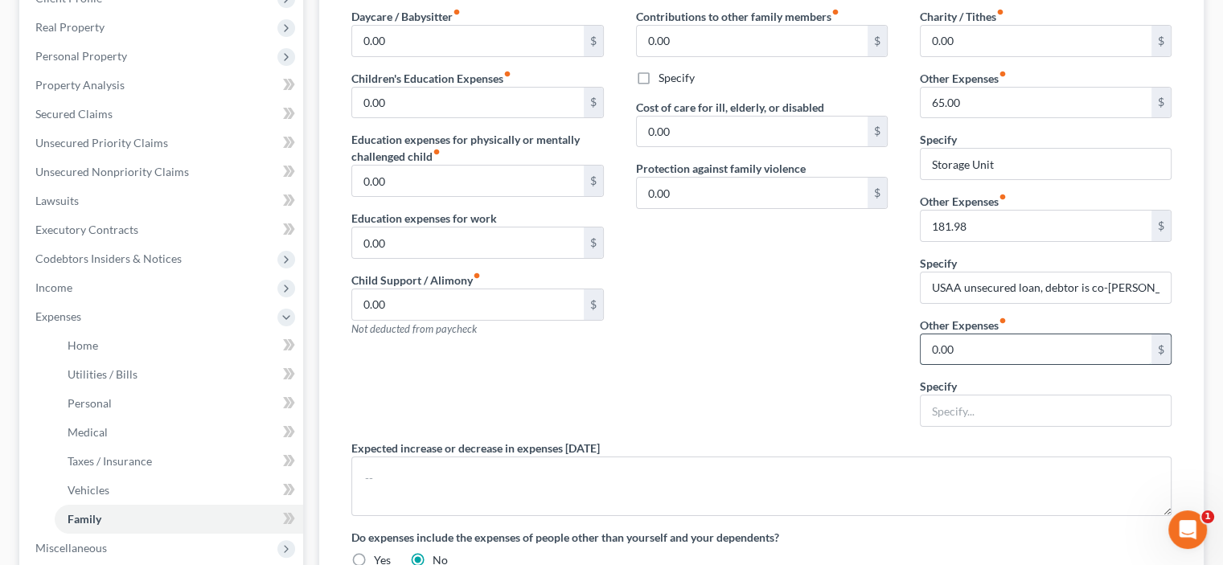
click at [927, 340] on input "0.00" at bounding box center [1036, 350] width 231 height 31
type input "51.00"
click at [930, 409] on input "text" at bounding box center [1046, 411] width 250 height 31
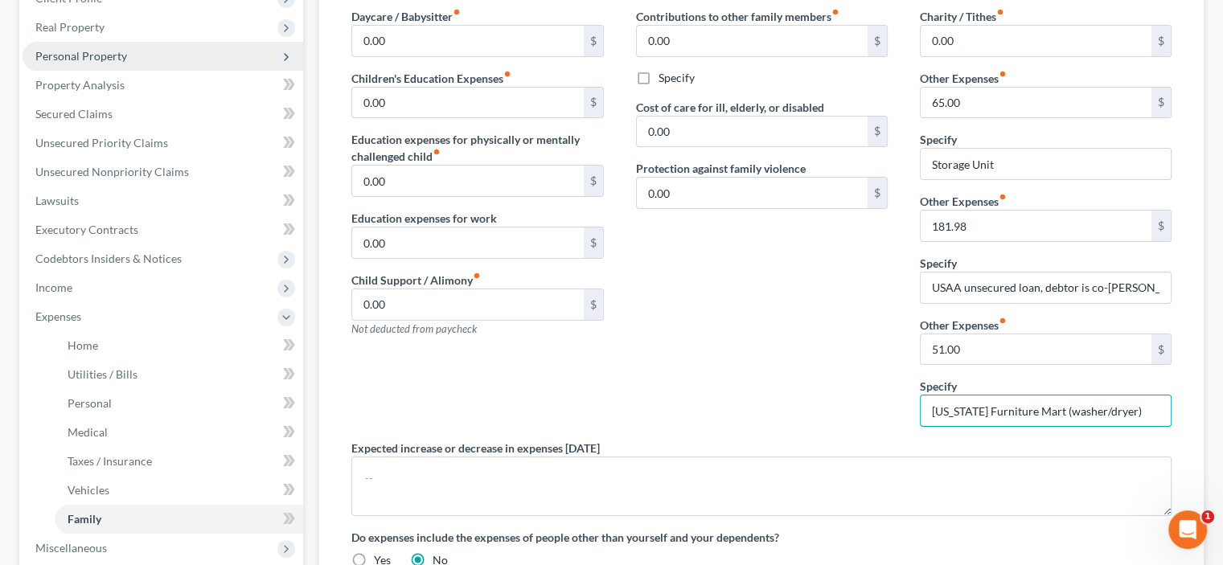
type input "[US_STATE] Furniture Mart (washer/dryer)"
click at [76, 56] on span "Personal Property" at bounding box center [81, 56] width 92 height 14
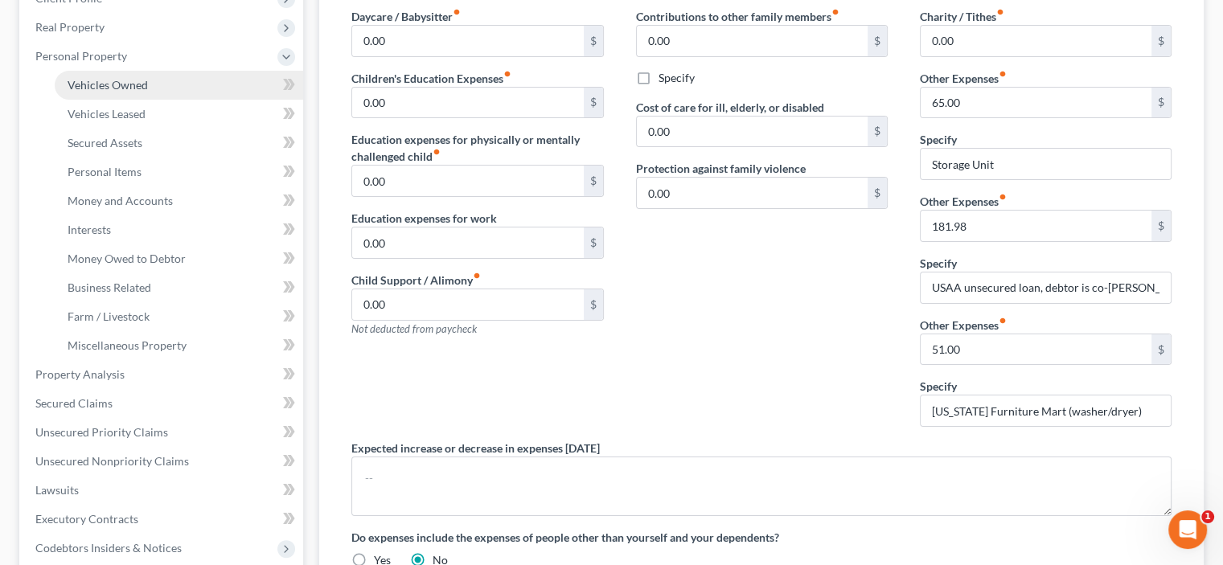
click at [106, 88] on span "Vehicles Owned" at bounding box center [108, 85] width 80 height 14
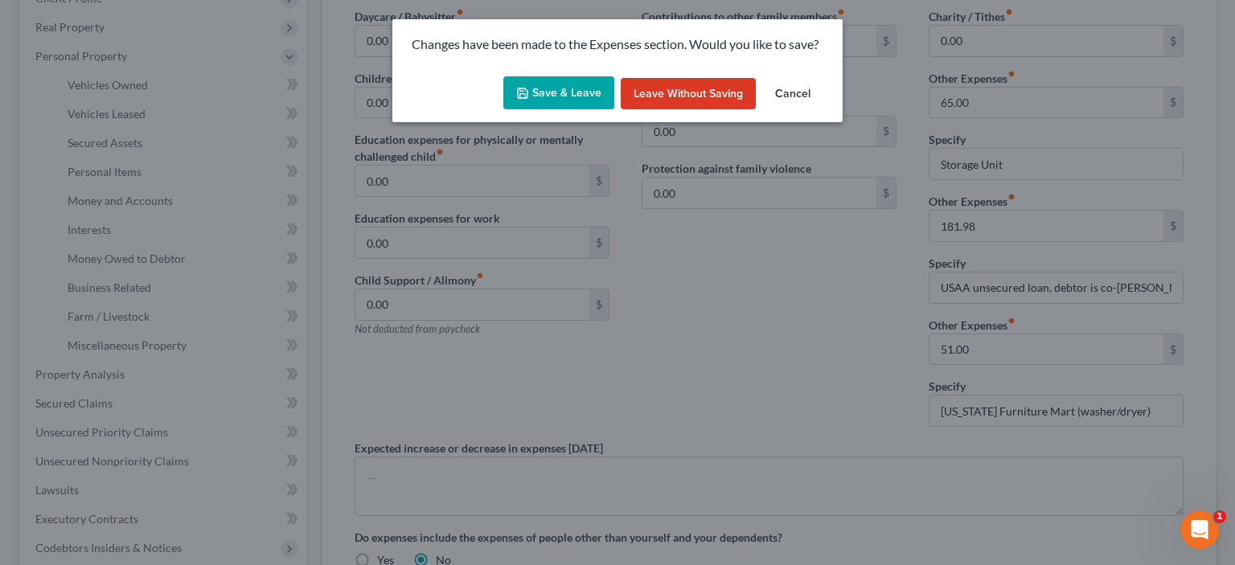
click at [534, 84] on button "Save & Leave" at bounding box center [558, 93] width 111 height 34
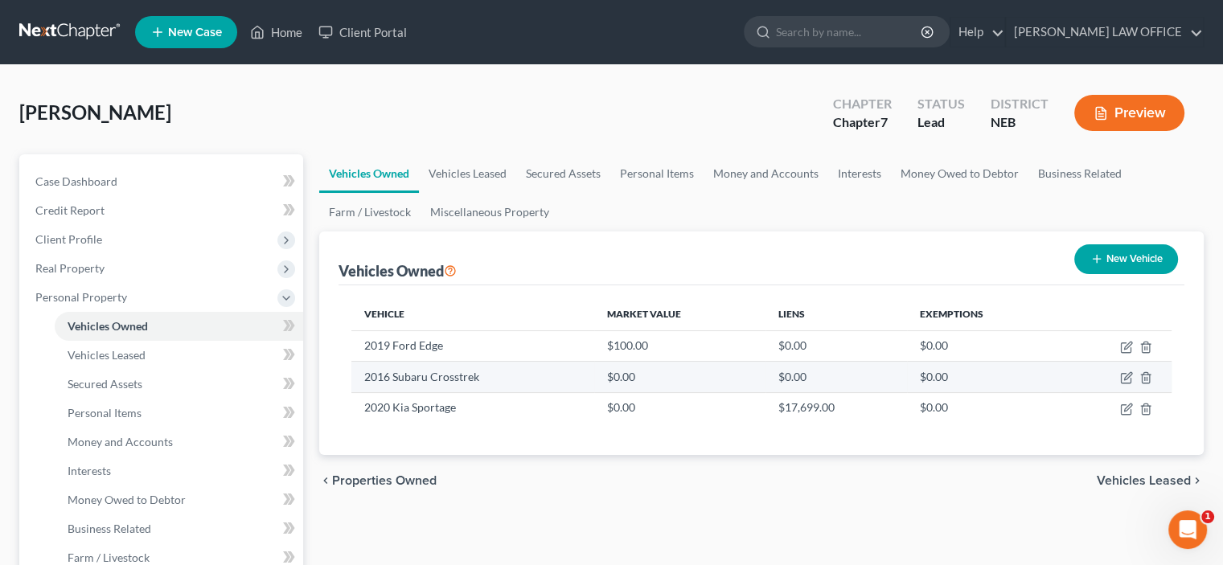
click at [421, 382] on td "2016 Subaru Crosstrek" at bounding box center [472, 377] width 242 height 31
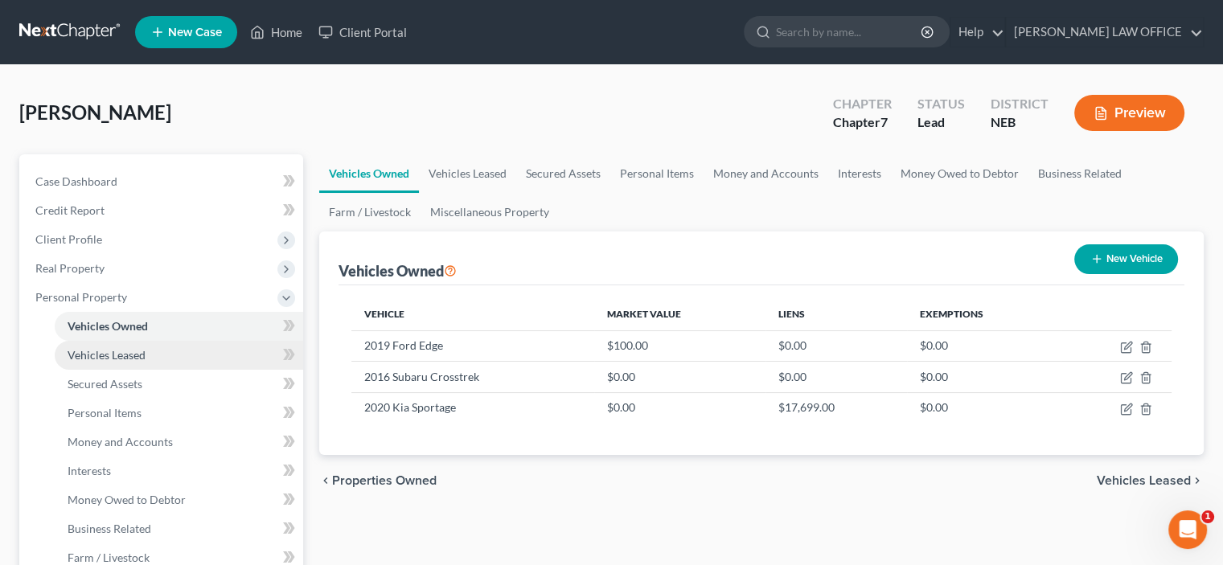
click at [114, 351] on span "Vehicles Leased" at bounding box center [107, 355] width 78 height 14
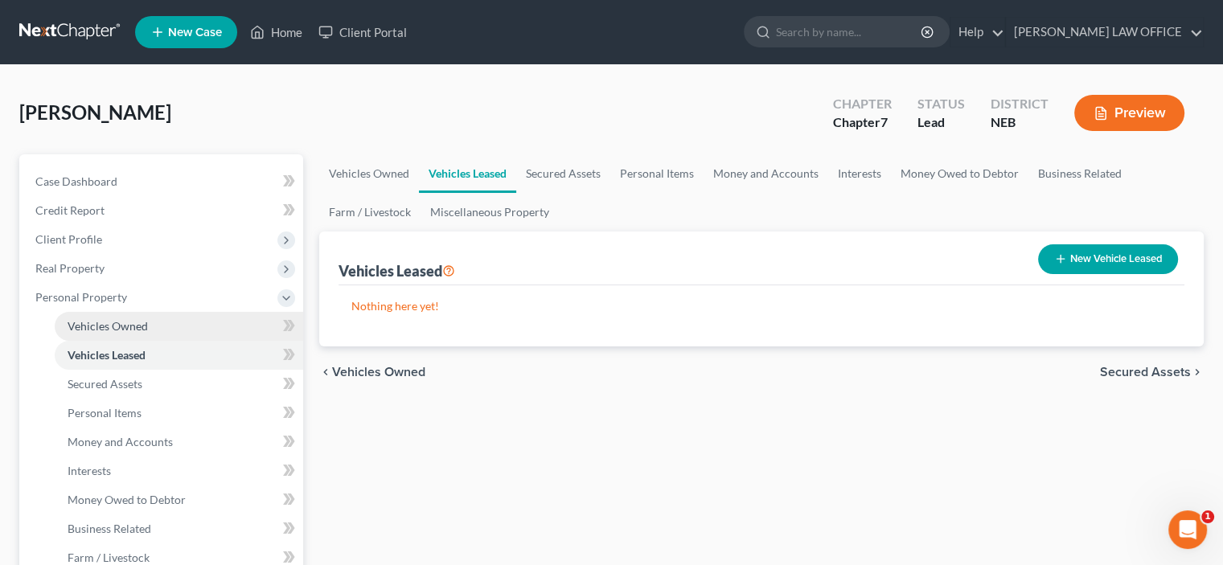
click at [115, 324] on span "Vehicles Owned" at bounding box center [108, 326] width 80 height 14
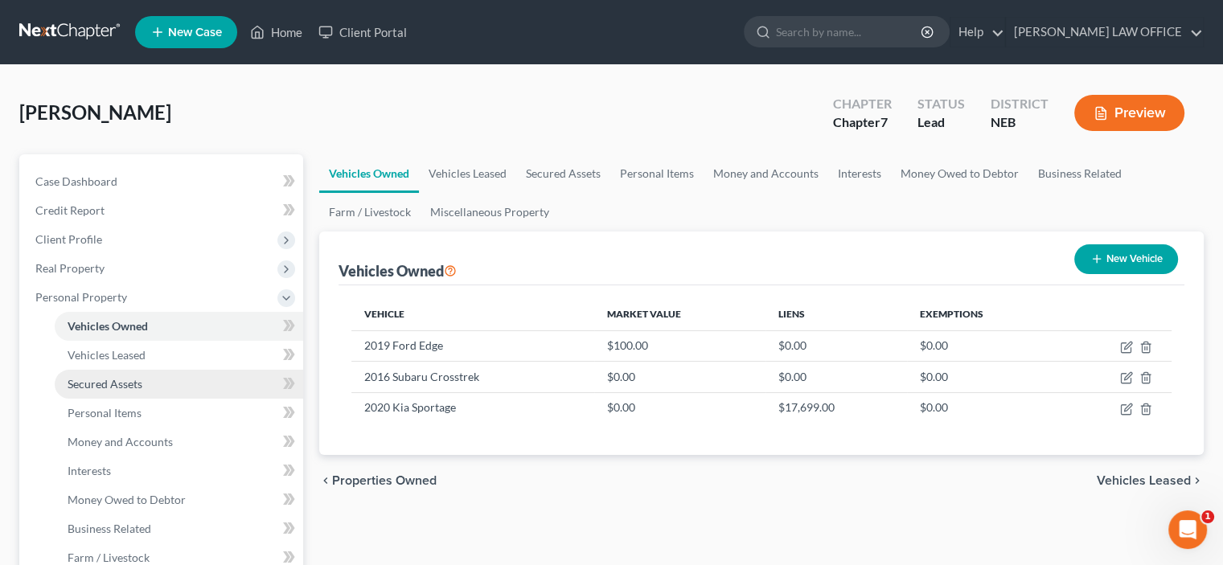
click at [93, 385] on span "Secured Assets" at bounding box center [105, 384] width 75 height 14
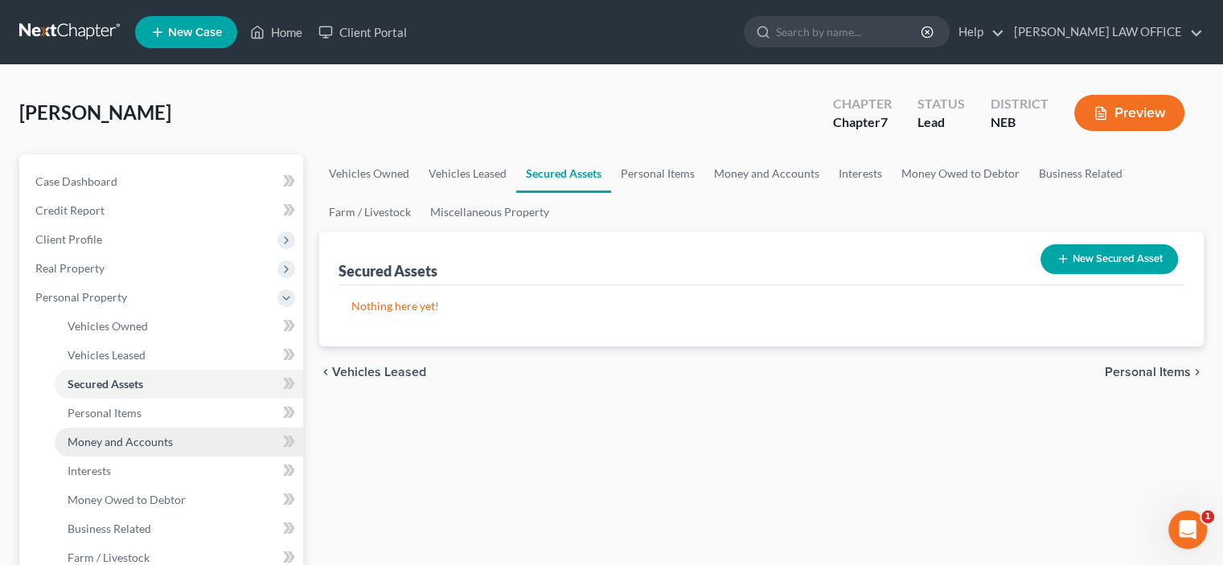
click at [84, 443] on span "Money and Accounts" at bounding box center [120, 442] width 105 height 14
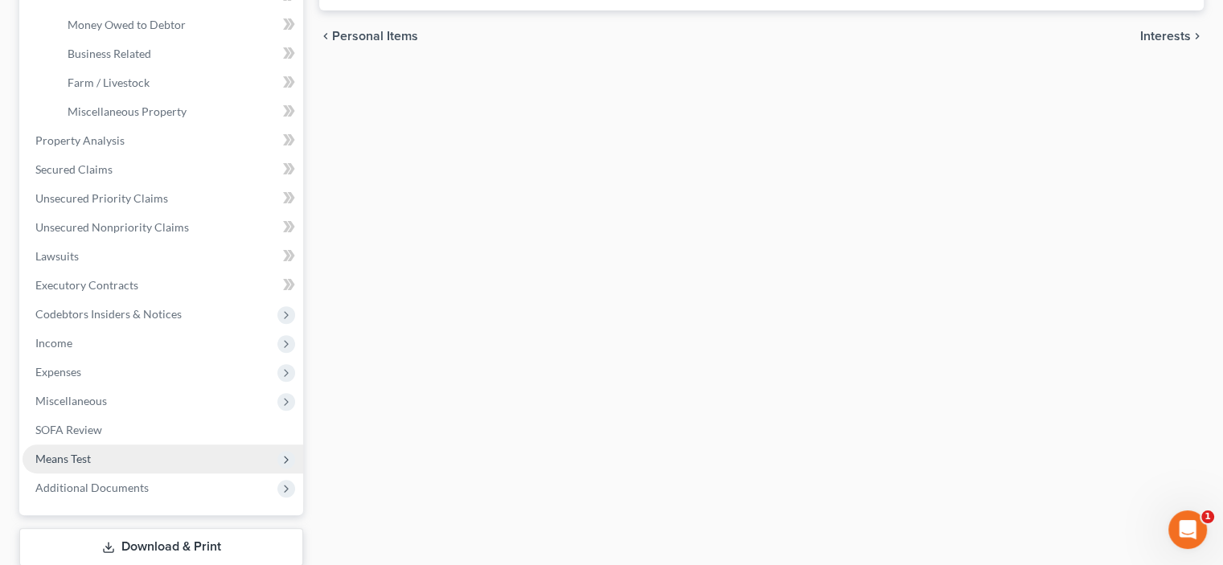
scroll to position [482, 0]
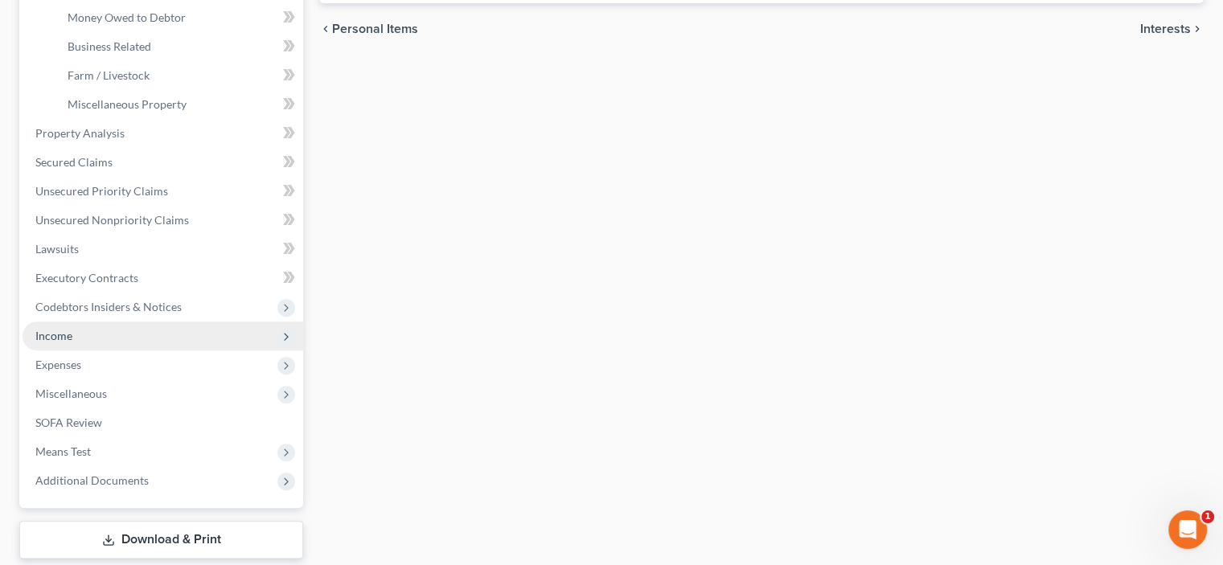
click at [61, 339] on span "Income" at bounding box center [53, 336] width 37 height 14
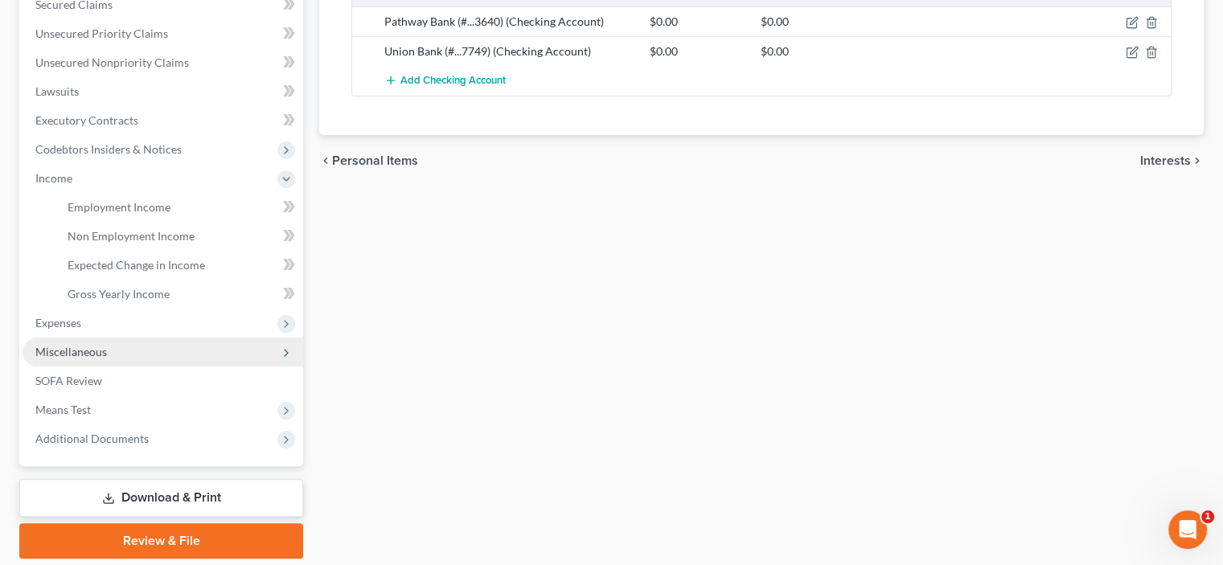
scroll to position [322, 0]
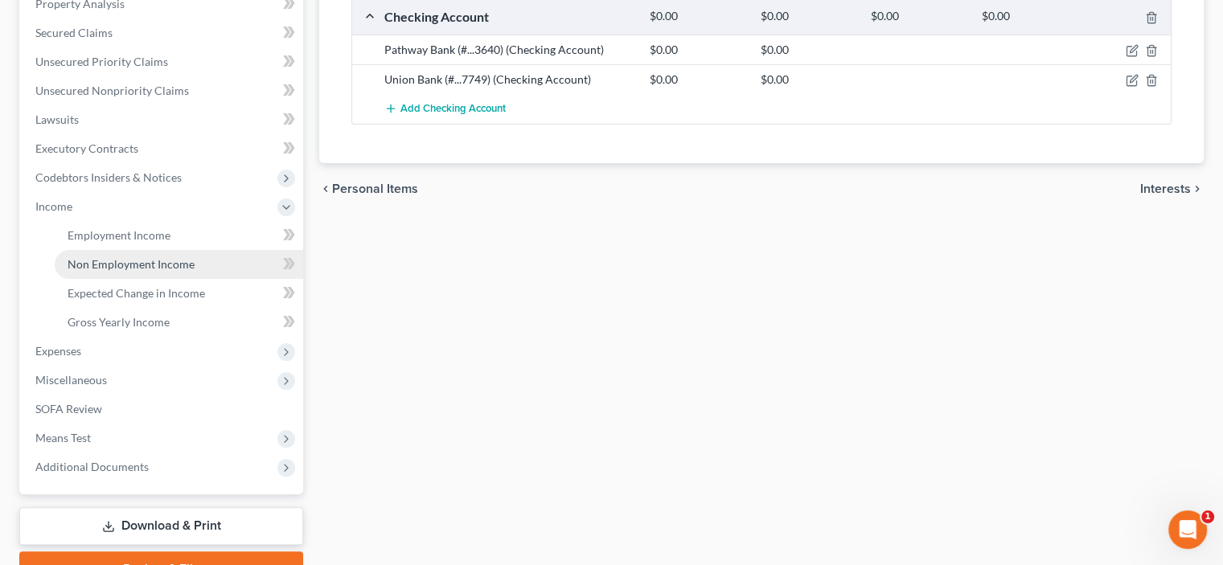
click at [82, 265] on span "Non Employment Income" at bounding box center [131, 264] width 127 height 14
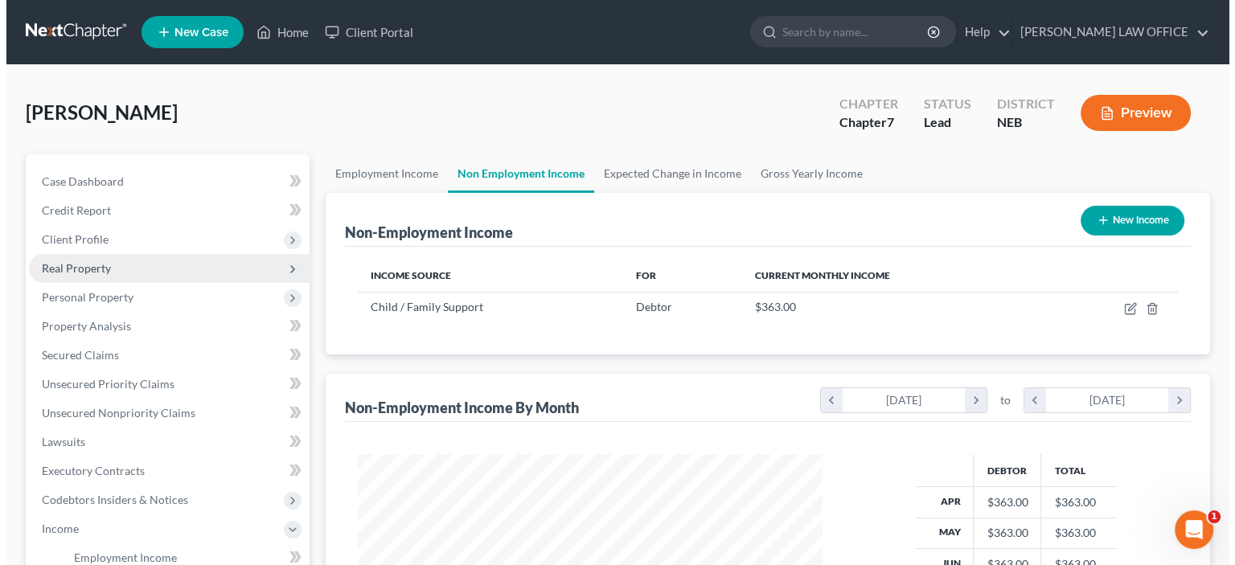
scroll to position [286, 496]
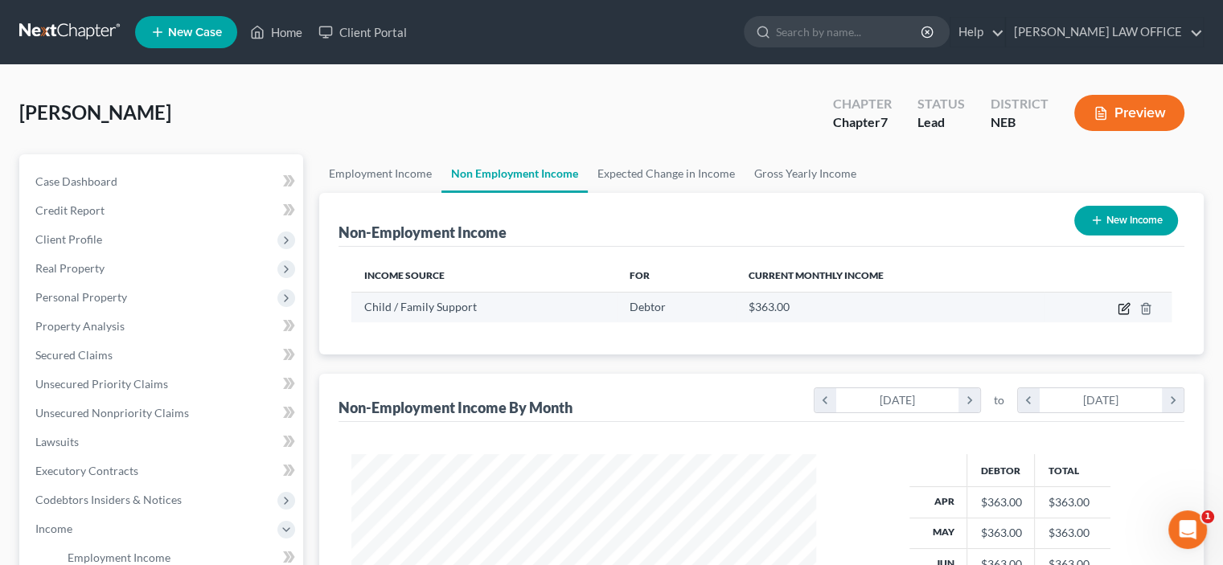
click at [1123, 307] on icon "button" at bounding box center [1125, 306] width 7 height 7
select select "7"
select select "3"
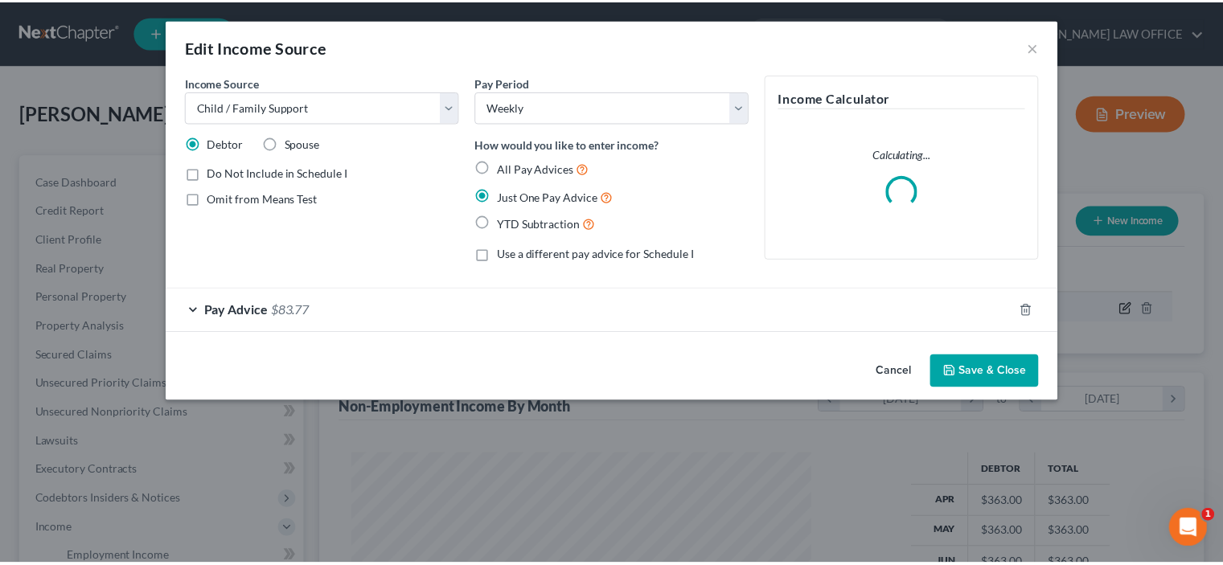
scroll to position [286, 502]
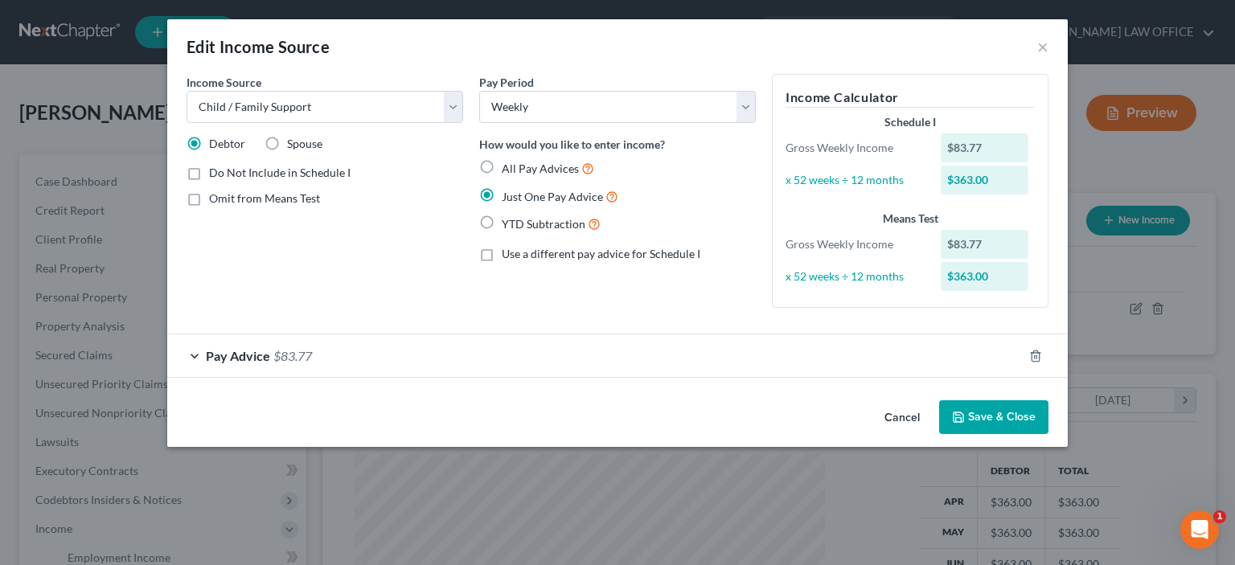
click at [979, 418] on button "Save & Close" at bounding box center [993, 417] width 109 height 34
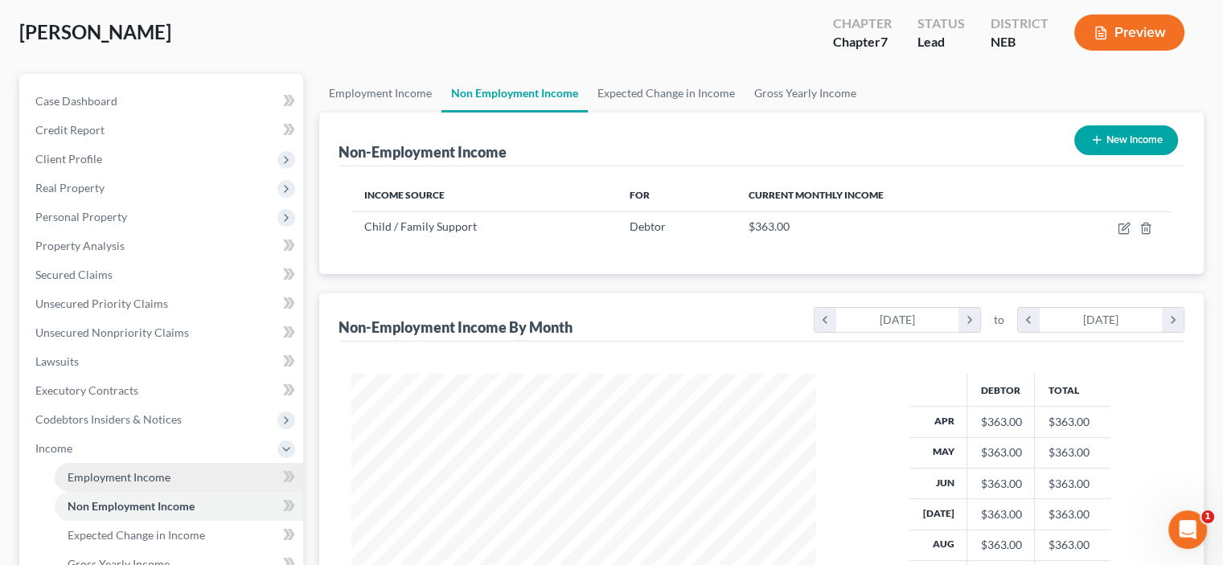
scroll to position [161, 0]
